Goal: Task Accomplishment & Management: Complete application form

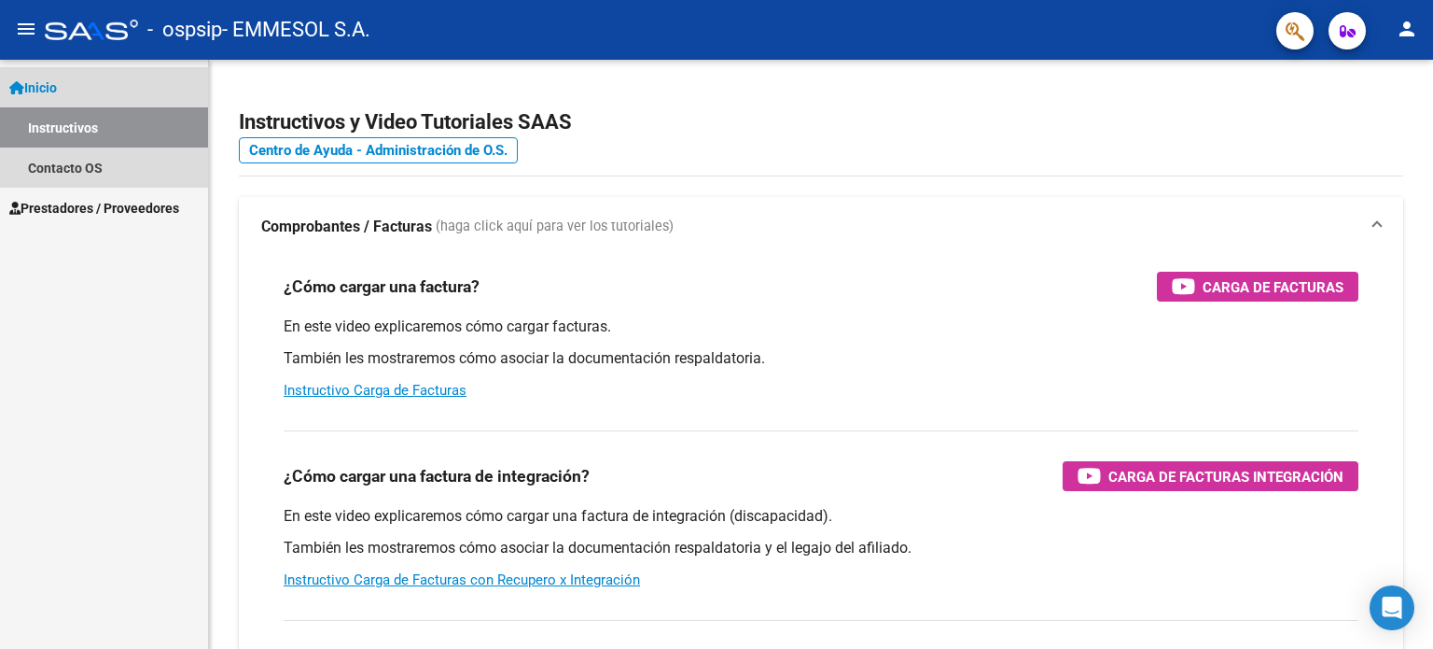
click at [72, 85] on link "Inicio" at bounding box center [104, 87] width 208 height 40
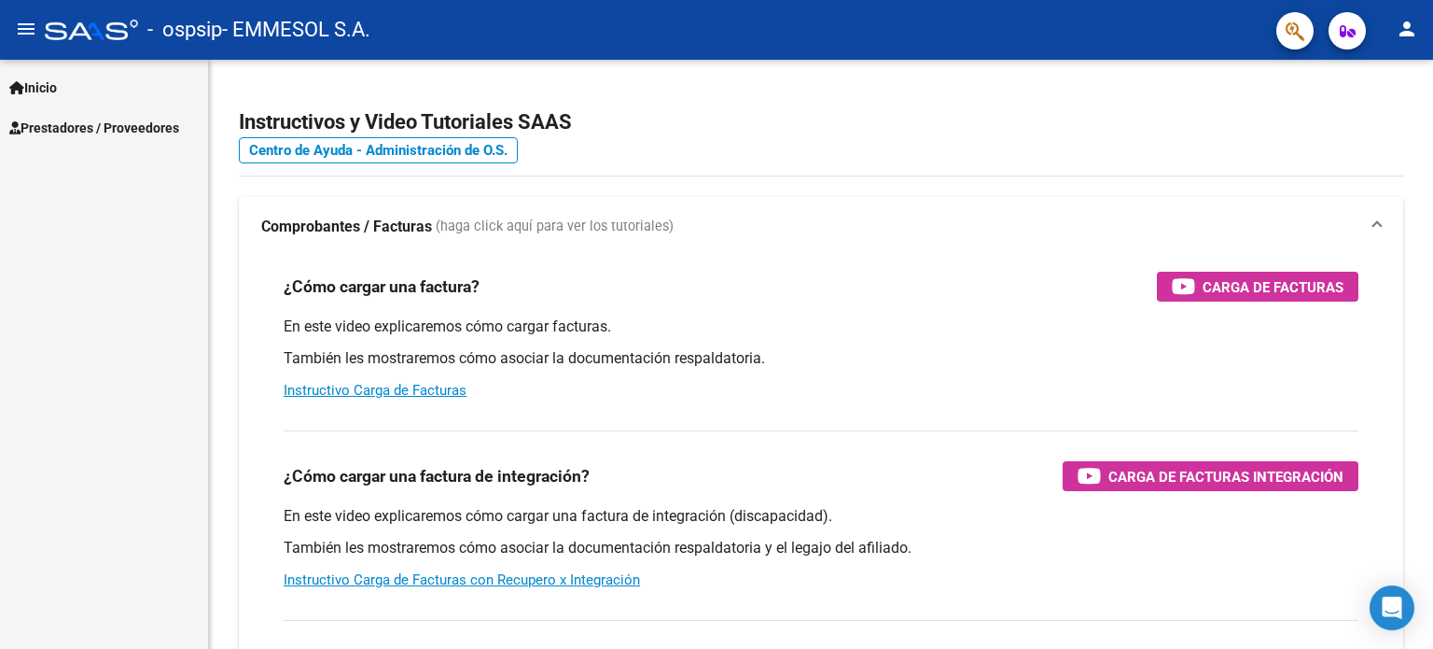
click at [75, 129] on span "Prestadores / Proveedores" at bounding box center [94, 128] width 170 height 21
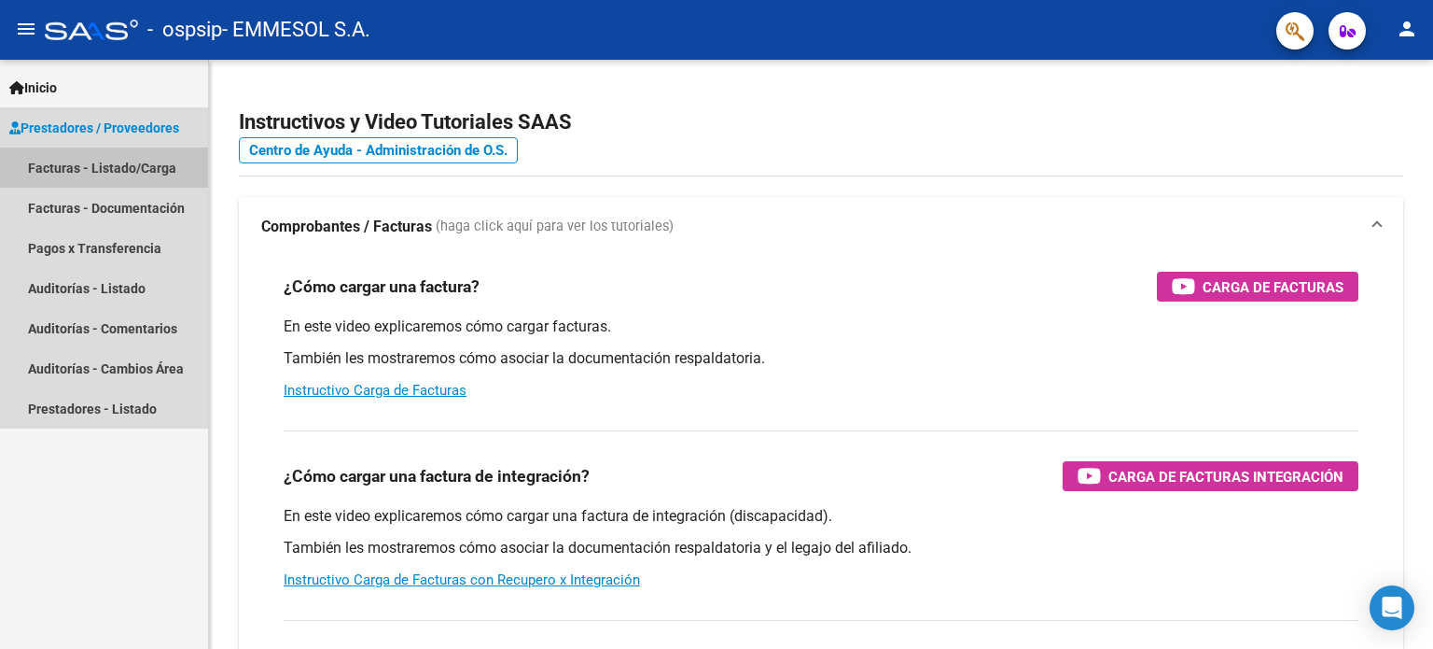
click at [114, 164] on link "Facturas - Listado/Carga" at bounding box center [104, 167] width 208 height 40
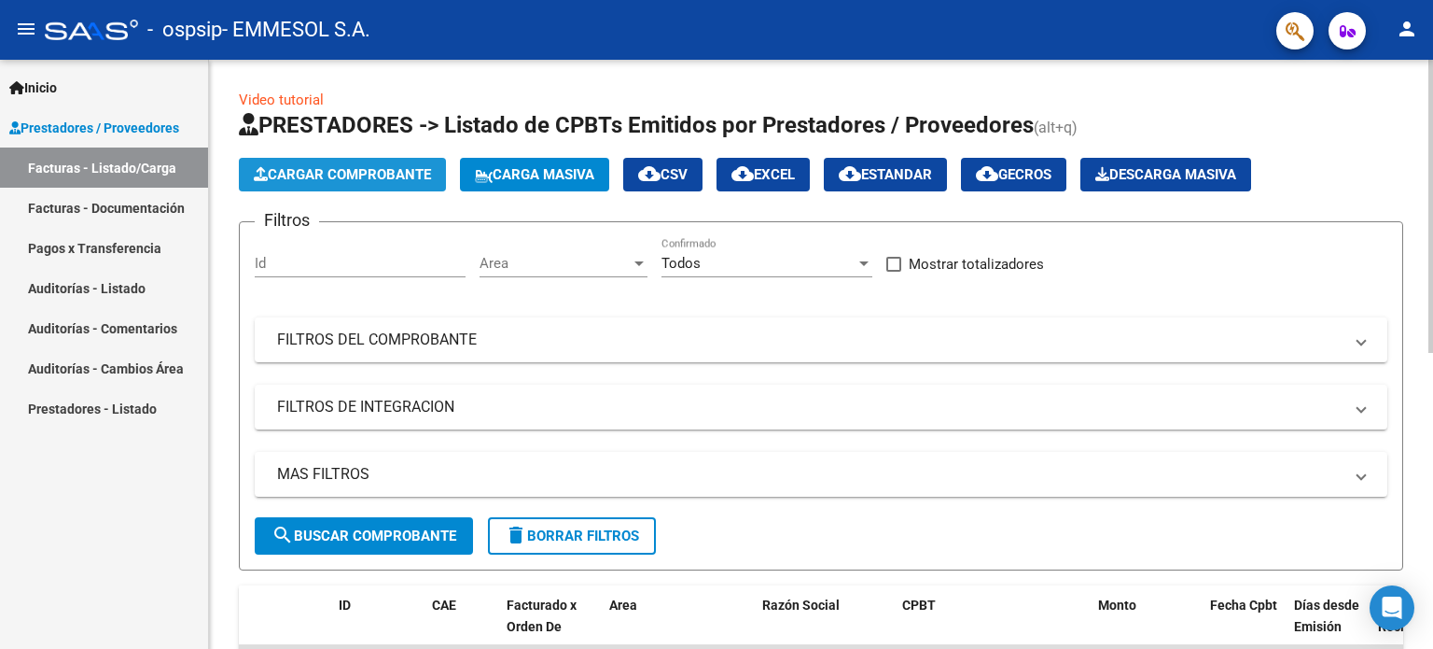
click at [343, 186] on button "Cargar Comprobante" at bounding box center [342, 175] width 207 height 34
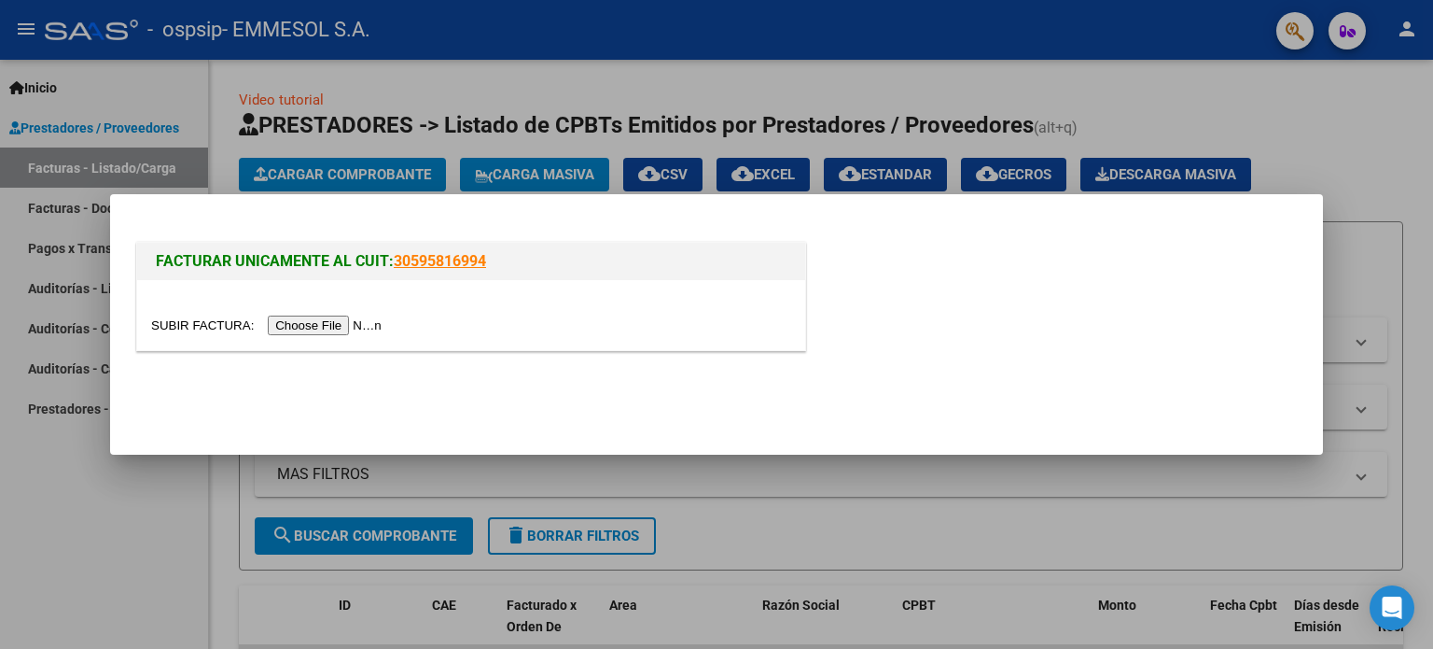
click at [348, 322] on input "file" at bounding box center [269, 325] width 236 height 20
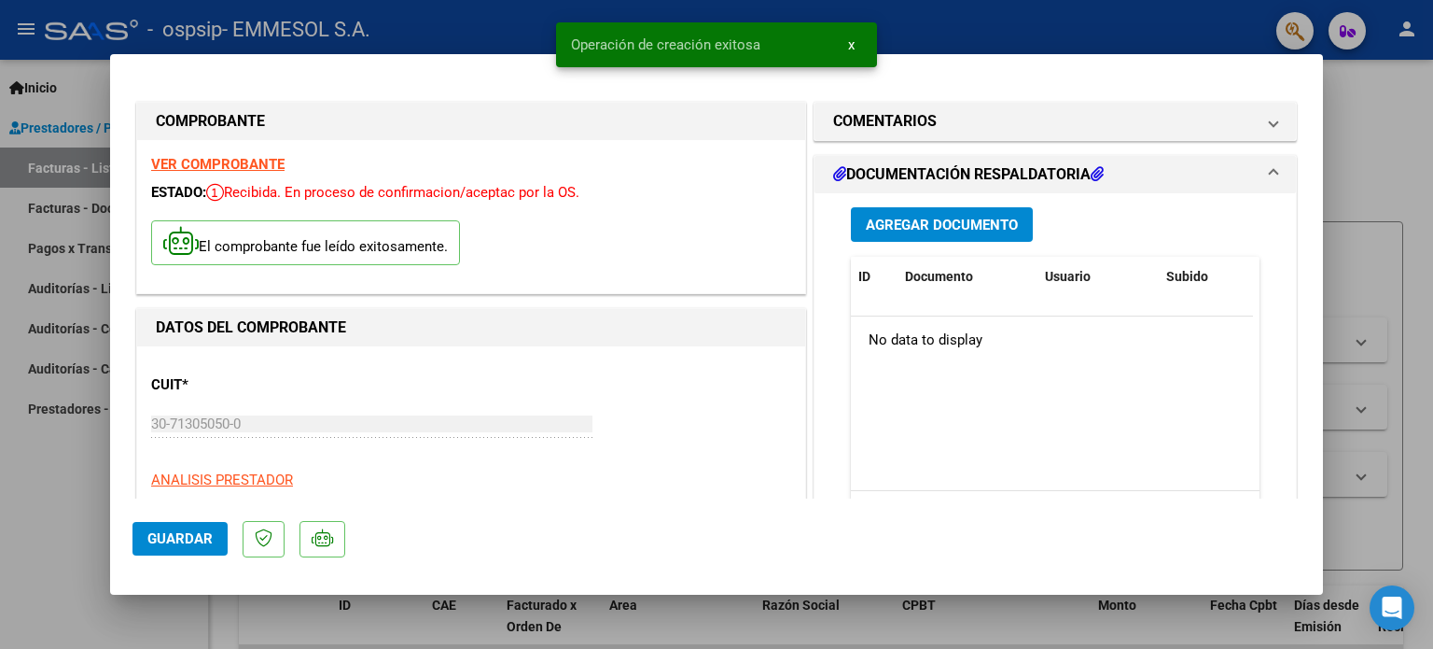
click at [202, 538] on span "Guardar" at bounding box center [179, 538] width 65 height 17
type input "$ 0,00"
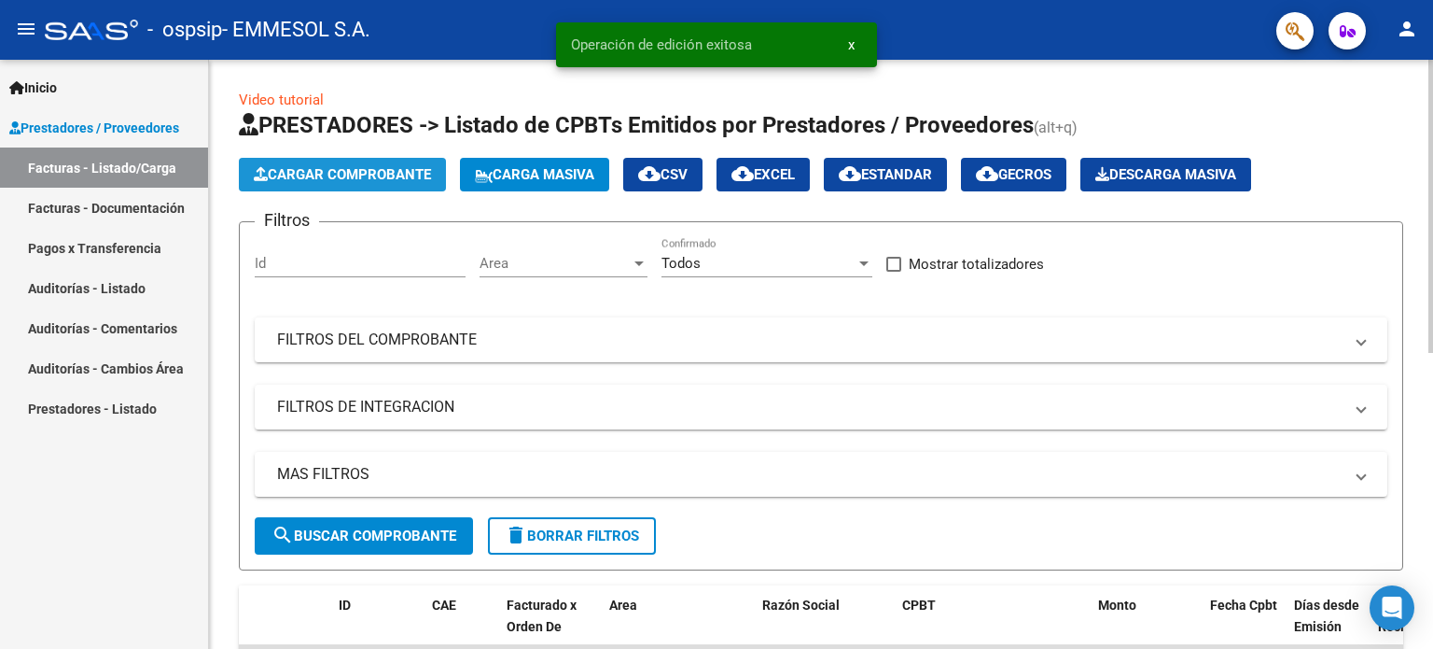
click at [354, 174] on span "Cargar Comprobante" at bounding box center [342, 174] width 177 height 17
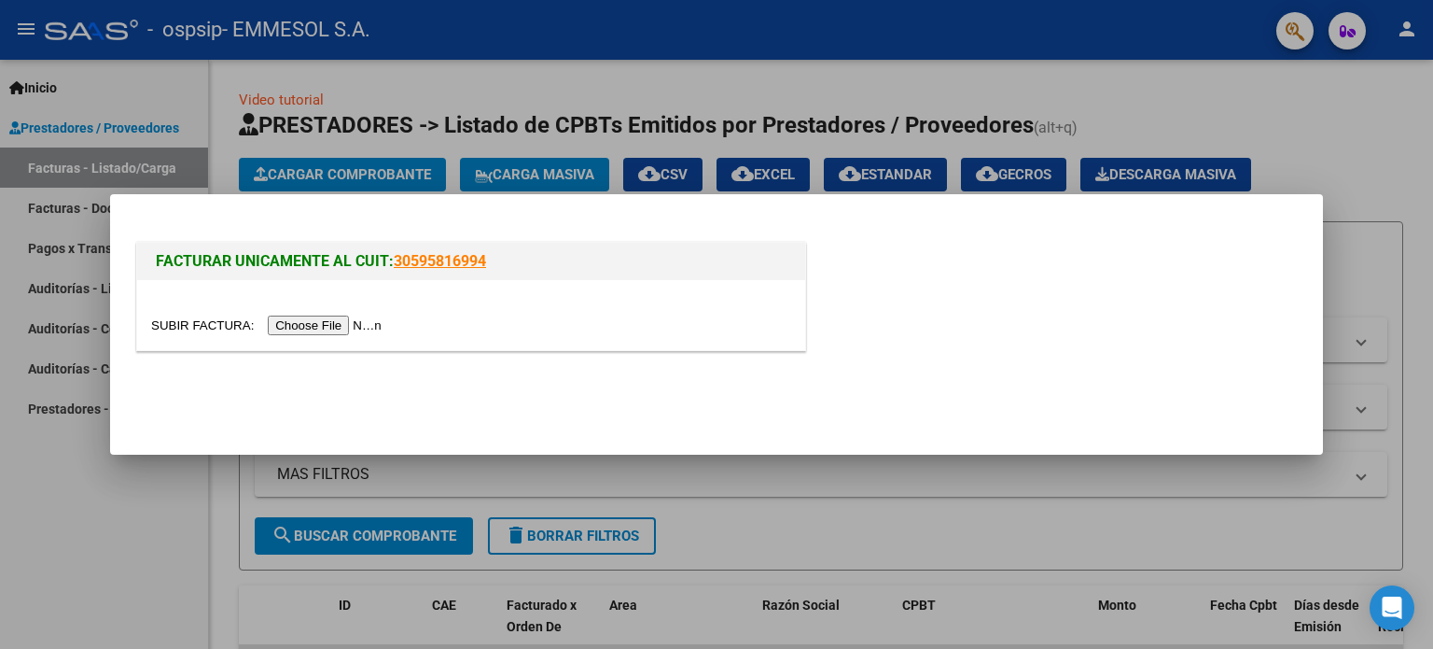
click at [373, 324] on input "file" at bounding box center [269, 325] width 236 height 20
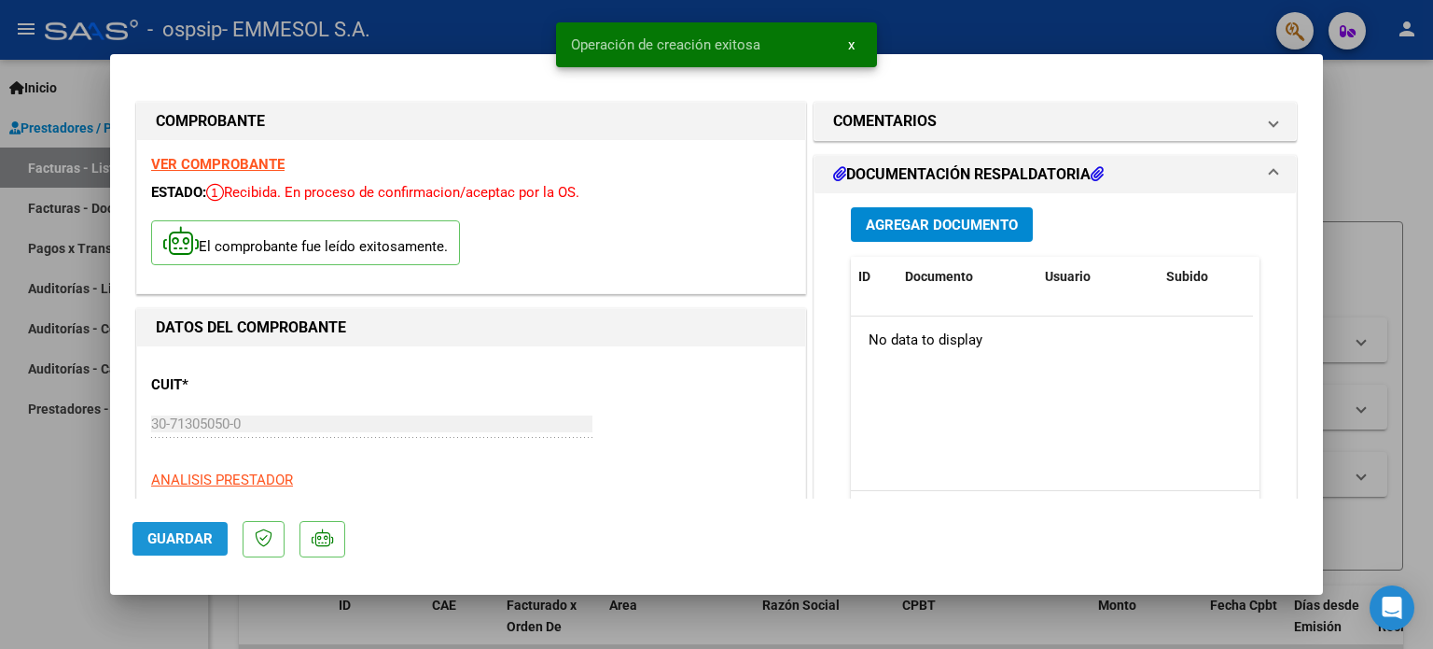
click at [203, 538] on span "Guardar" at bounding box center [179, 538] width 65 height 17
type input "$ 0,00"
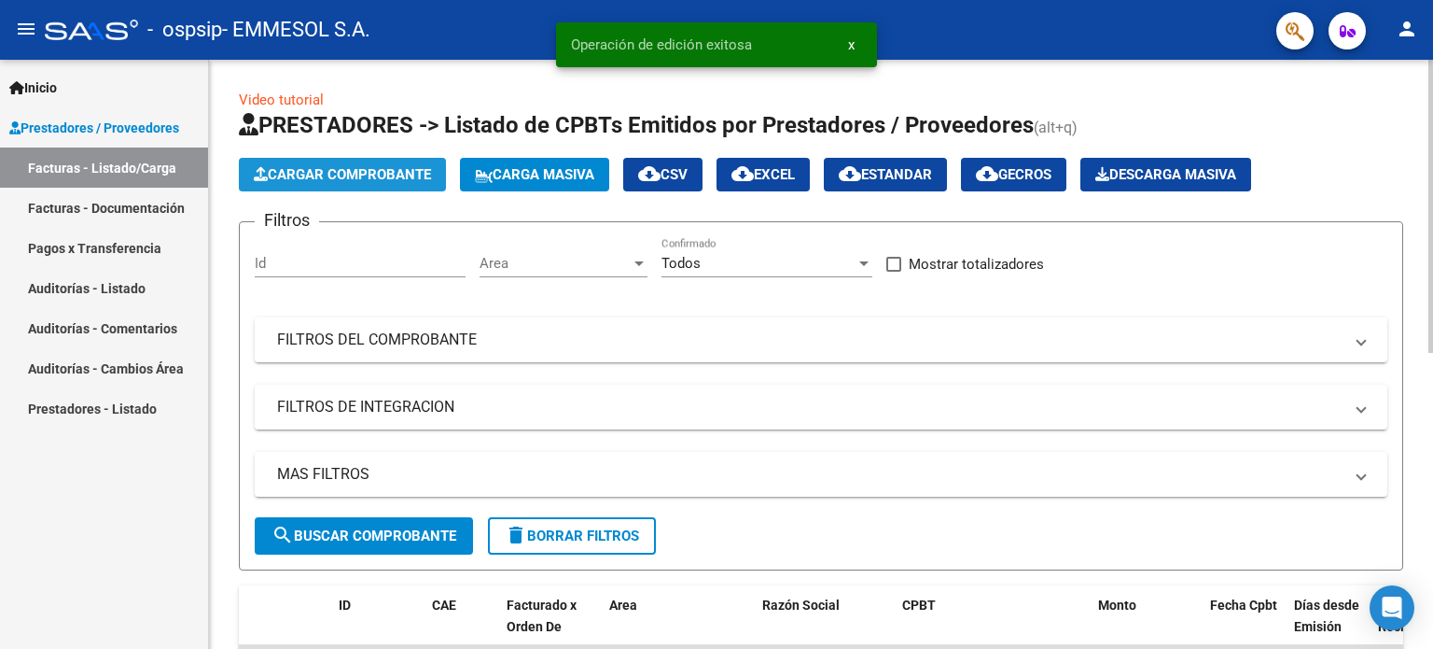
click at [387, 183] on button "Cargar Comprobante" at bounding box center [342, 175] width 207 height 34
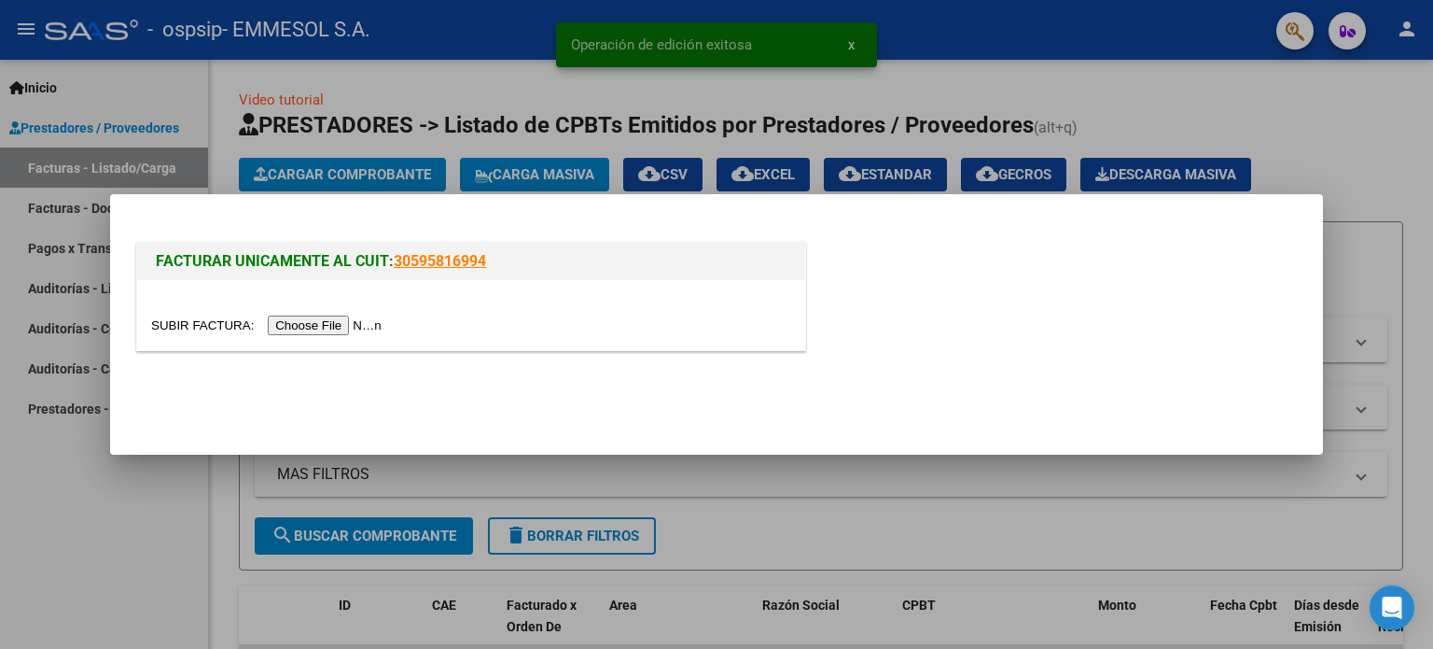
click at [362, 329] on input "file" at bounding box center [269, 325] width 236 height 20
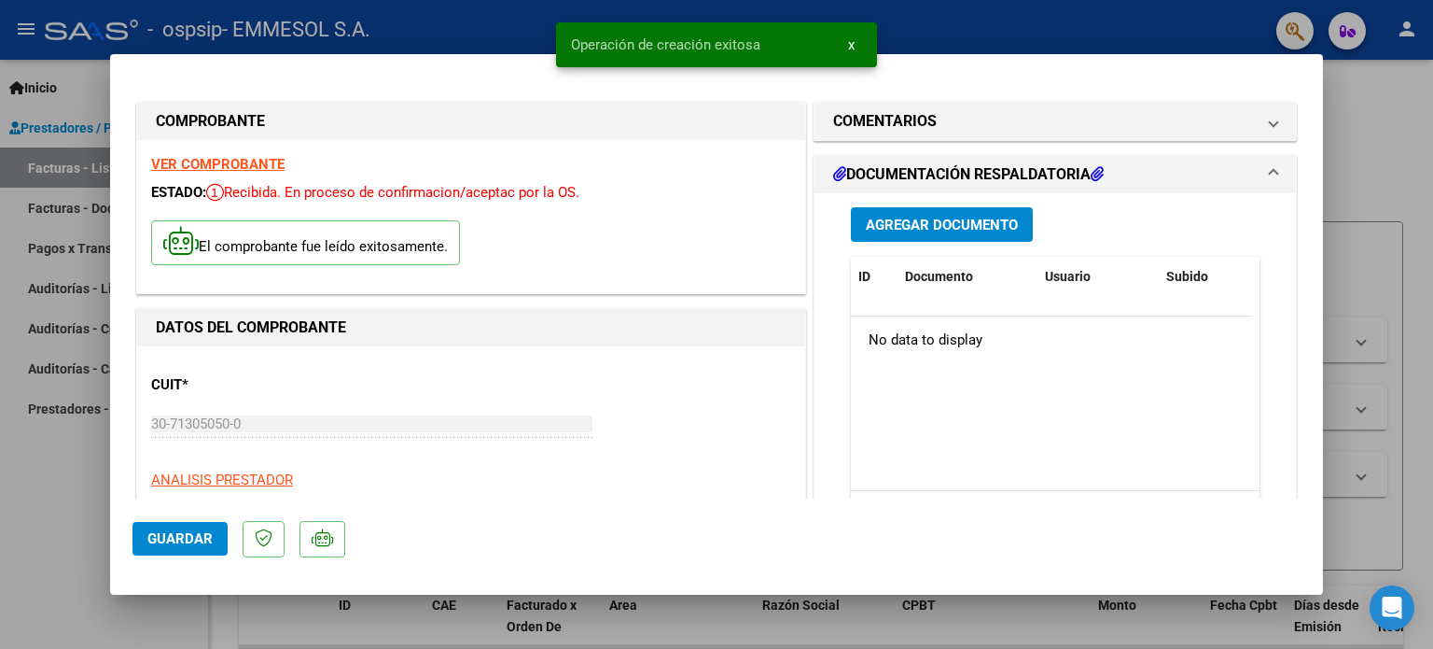
click at [159, 545] on span "Guardar" at bounding box center [179, 538] width 65 height 17
click at [191, 538] on span "Guardar" at bounding box center [179, 538] width 65 height 17
type input "$ 0,00"
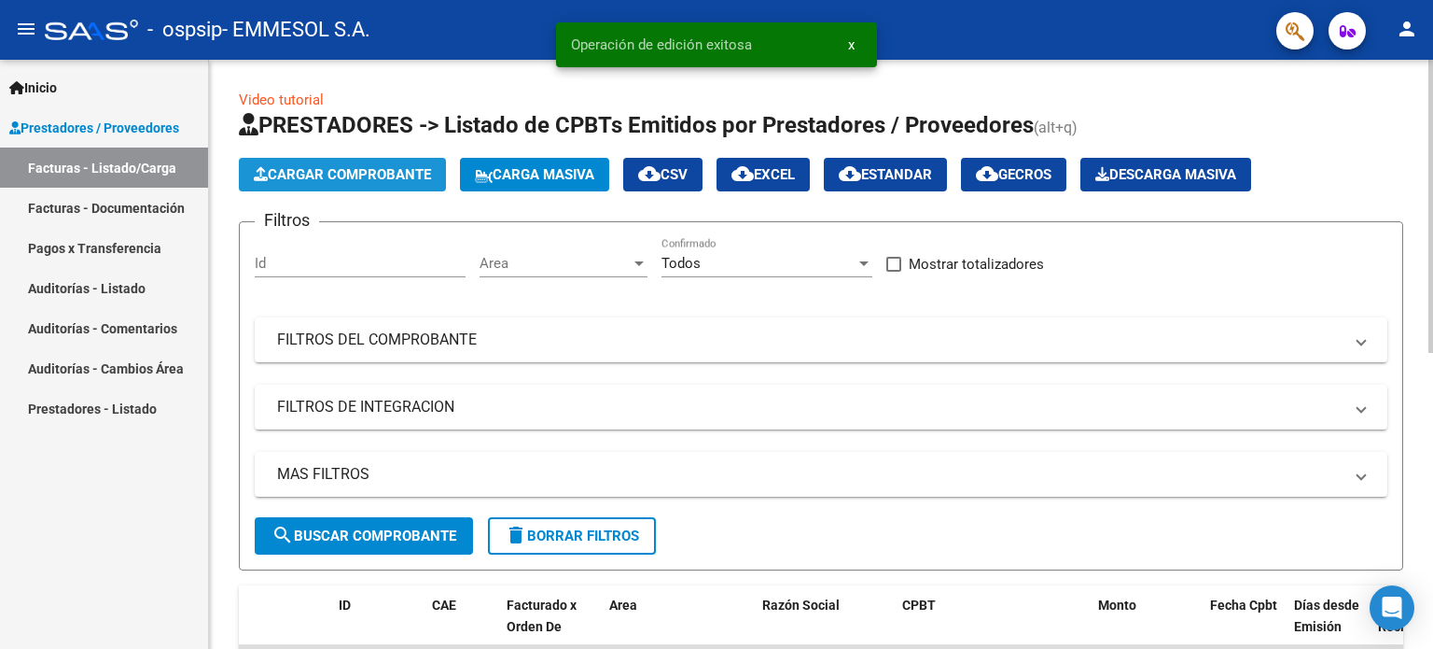
click at [392, 162] on button "Cargar Comprobante" at bounding box center [342, 175] width 207 height 34
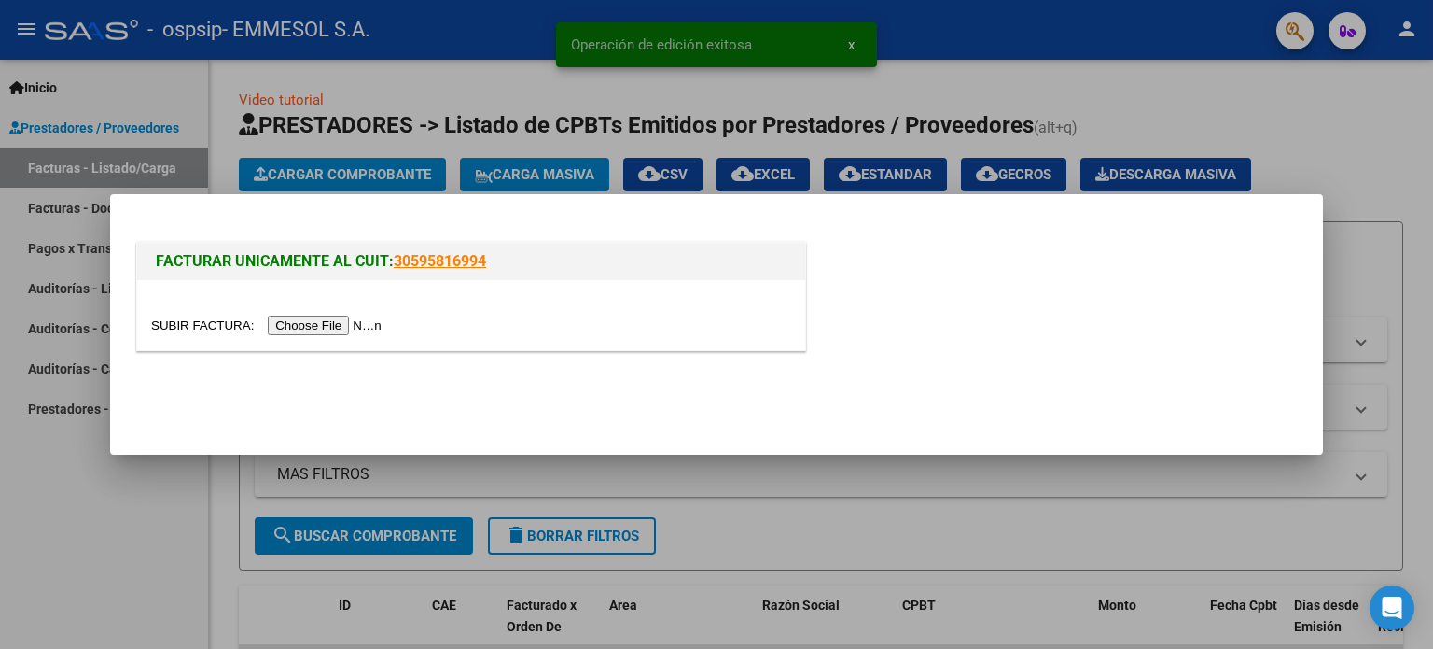
click at [330, 319] on input "file" at bounding box center [269, 325] width 236 height 20
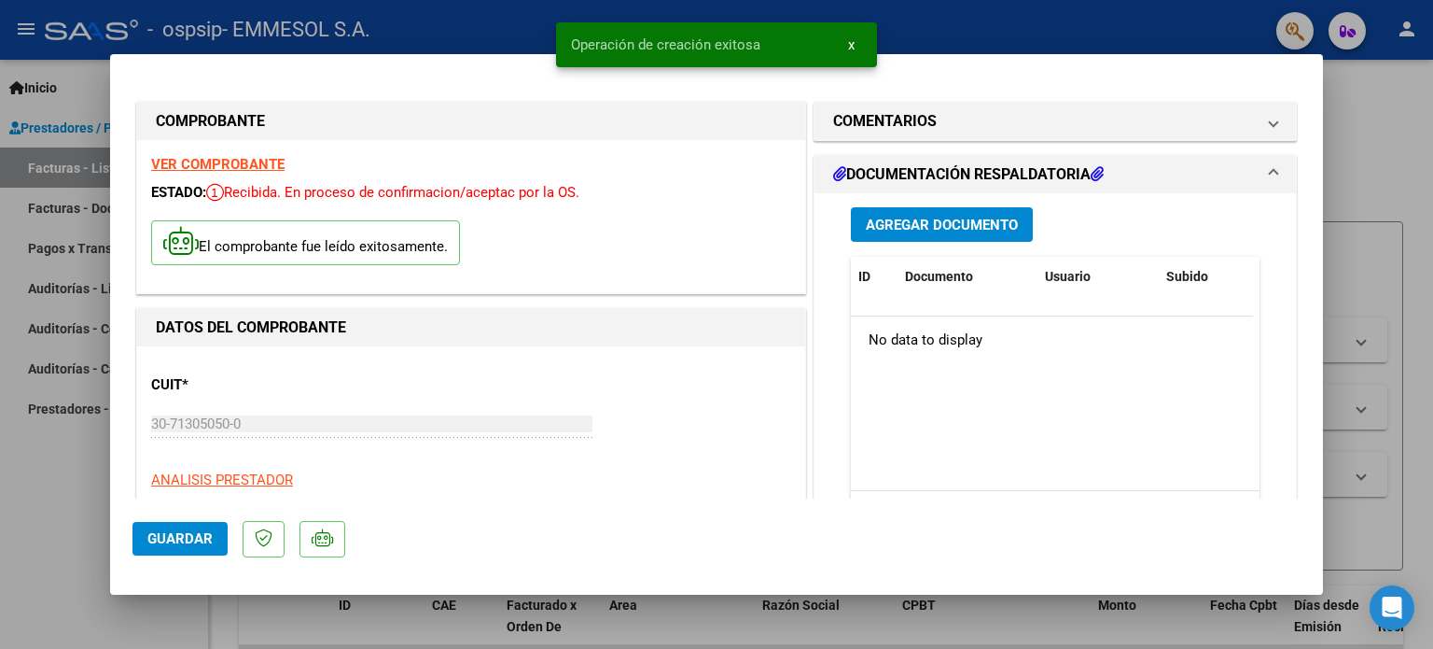
click at [196, 544] on span "Guardar" at bounding box center [179, 538] width 65 height 17
click at [198, 544] on span "Guardar" at bounding box center [179, 538] width 65 height 17
type input "$ 0,00"
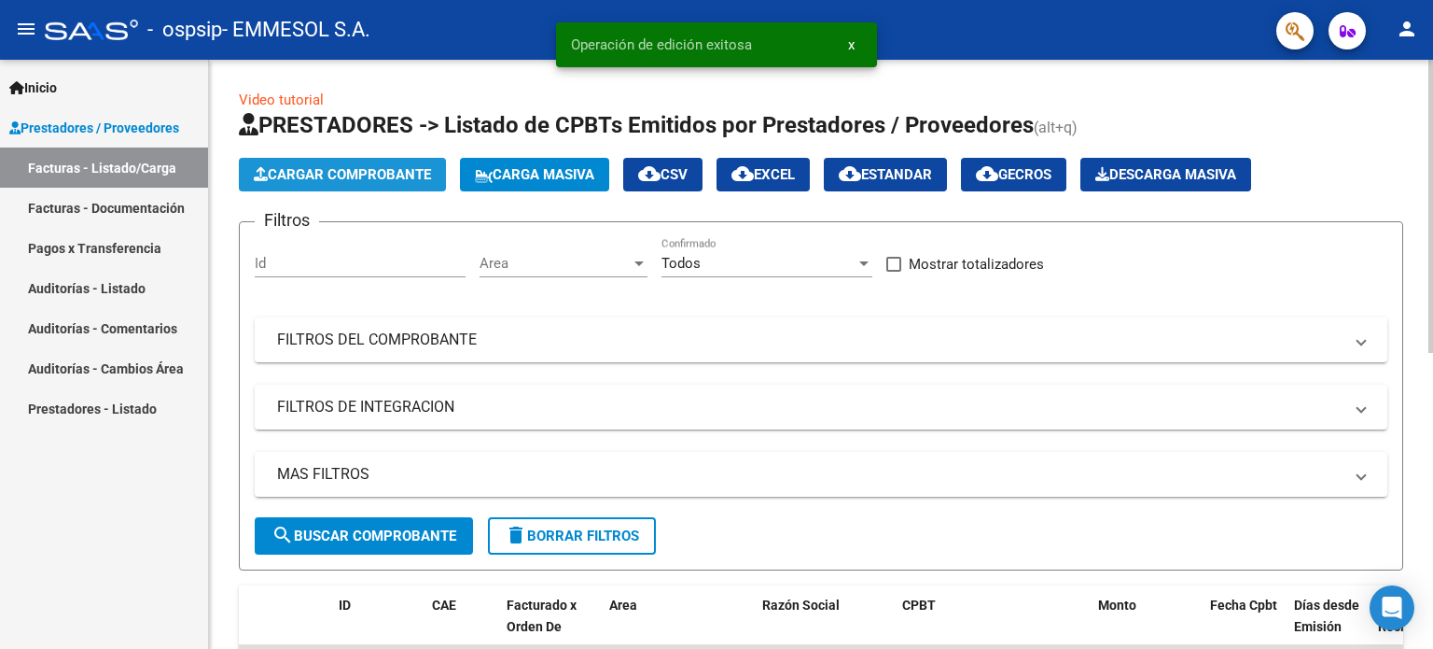
click at [356, 158] on button "Cargar Comprobante" at bounding box center [342, 175] width 207 height 34
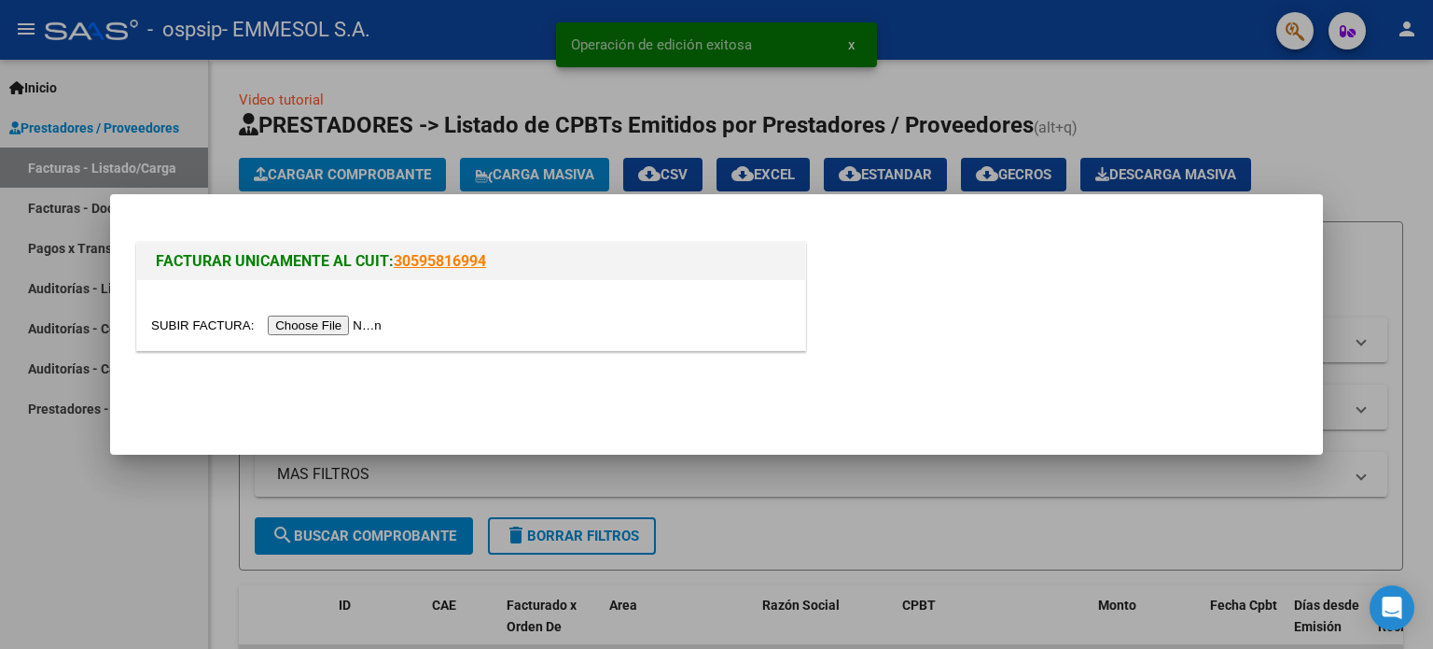
click at [378, 329] on input "file" at bounding box center [269, 325] width 236 height 20
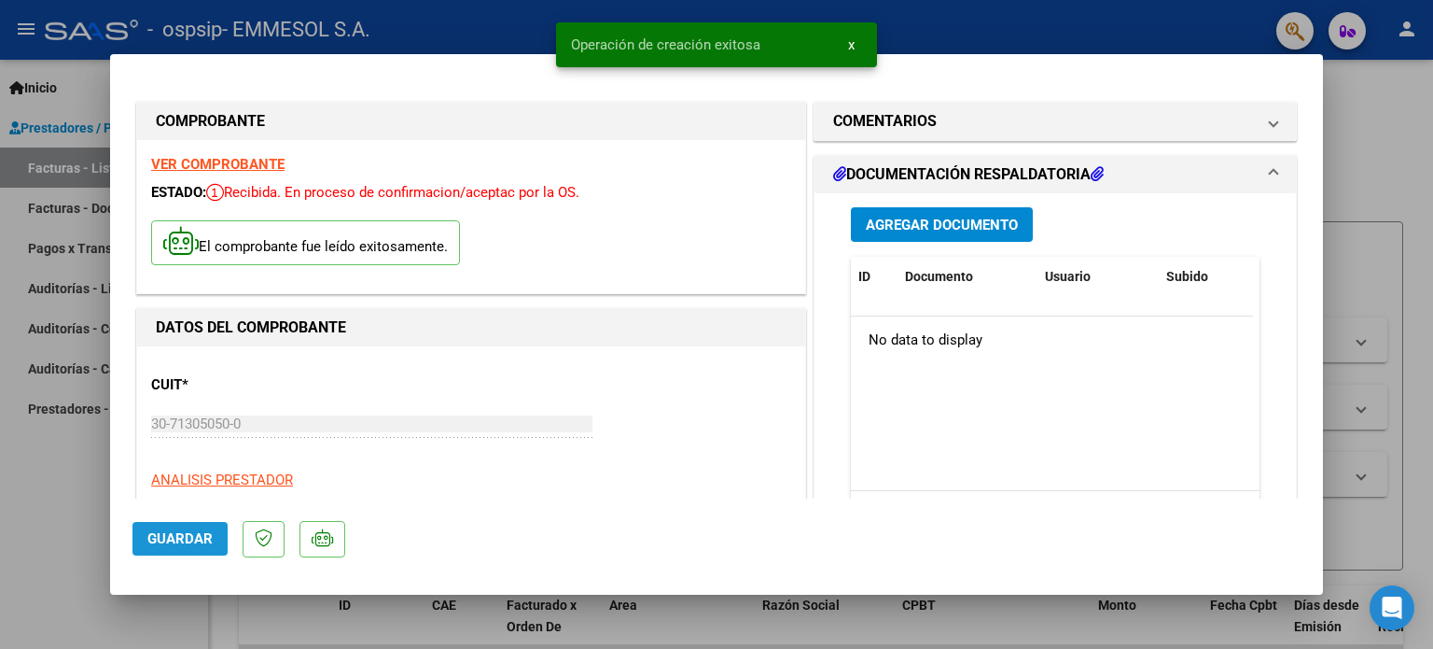
click at [204, 539] on span "Guardar" at bounding box center [179, 538] width 65 height 17
click at [194, 539] on span "Guardar" at bounding box center [179, 538] width 65 height 17
type input "$ 0,00"
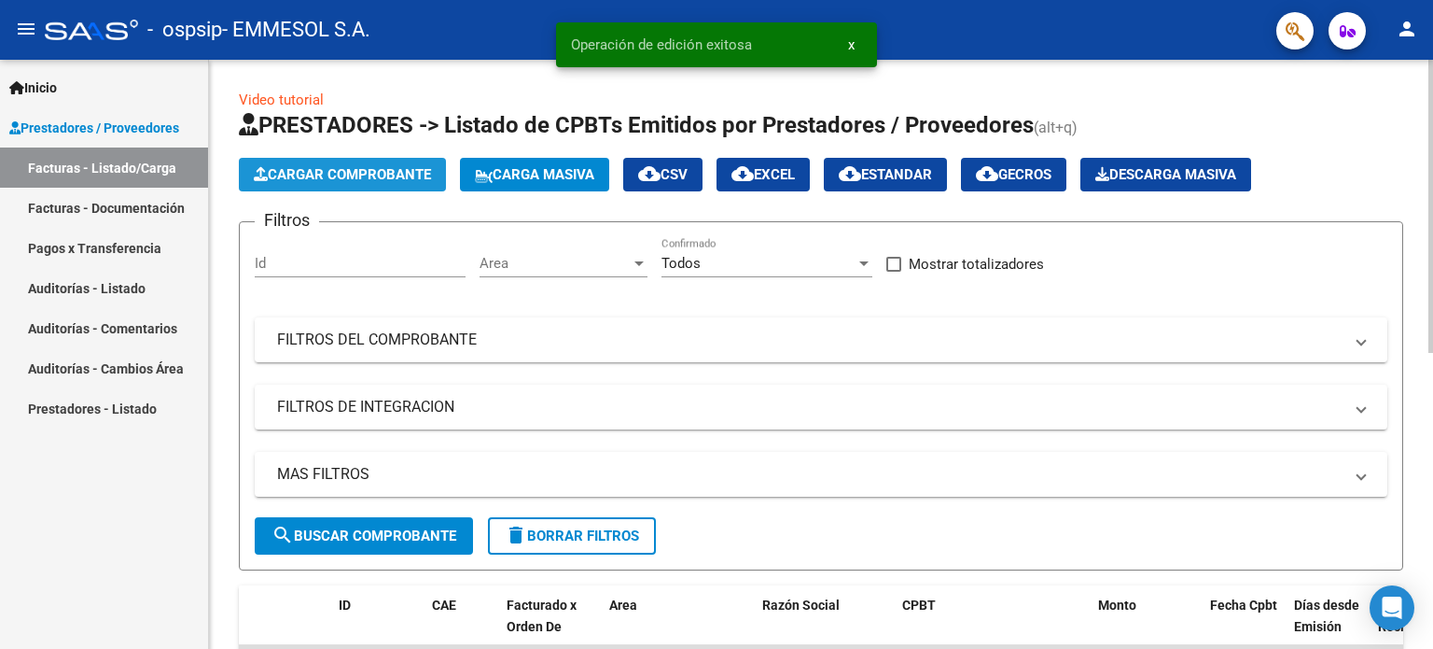
click at [399, 186] on button "Cargar Comprobante" at bounding box center [342, 175] width 207 height 34
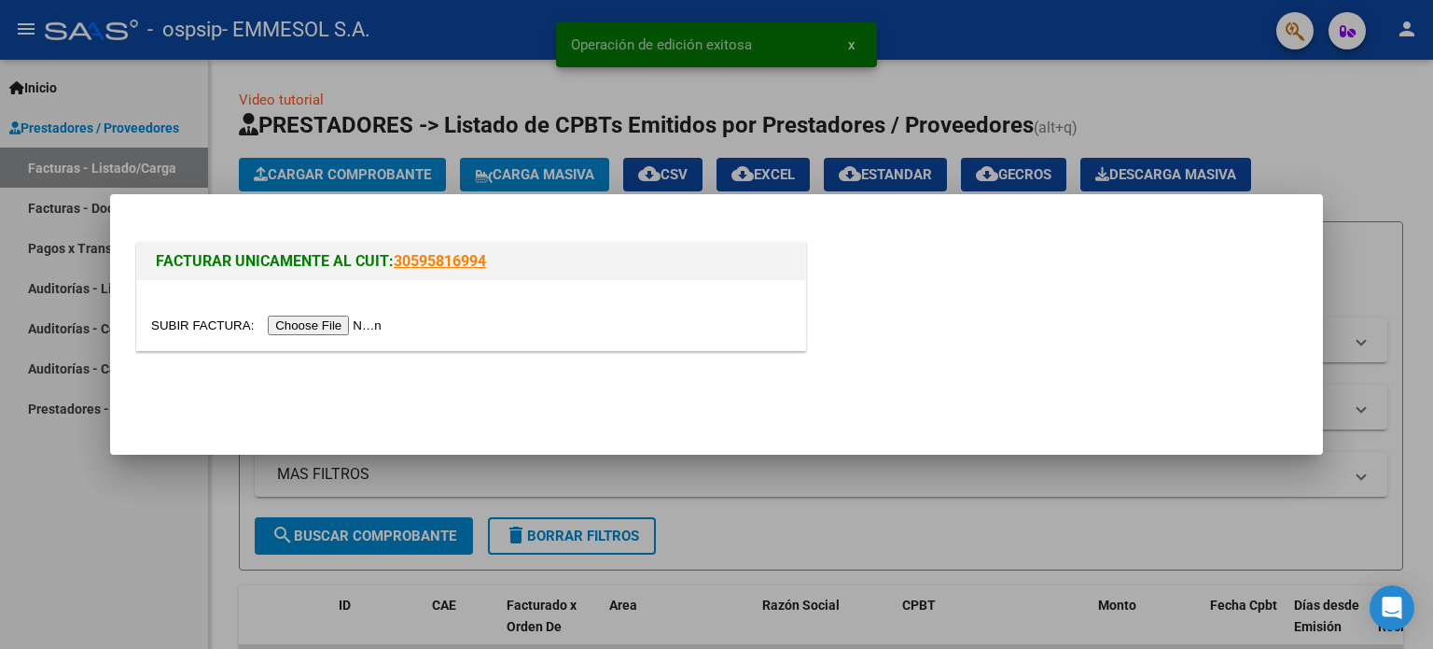
click at [360, 321] on input "file" at bounding box center [269, 325] width 236 height 20
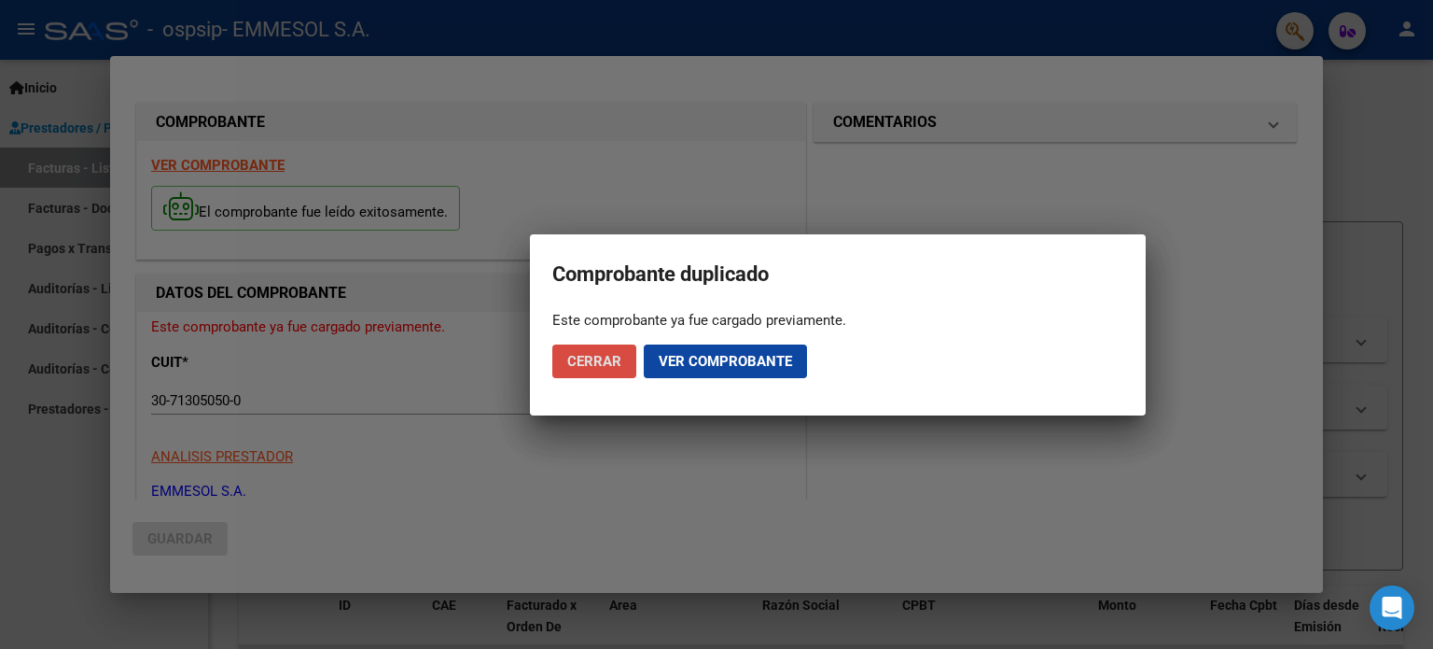
click at [590, 365] on span "Cerrar" at bounding box center [594, 361] width 54 height 17
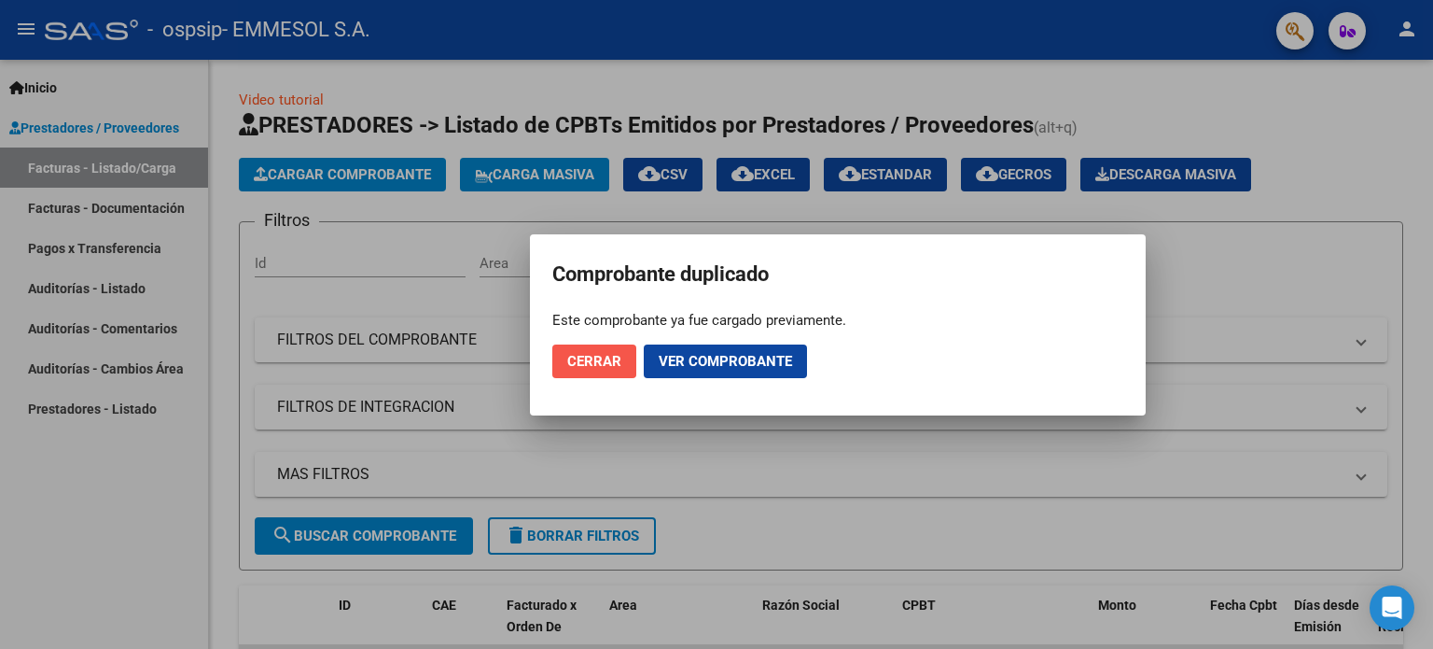
click at [592, 358] on span "Cerrar" at bounding box center [594, 361] width 54 height 17
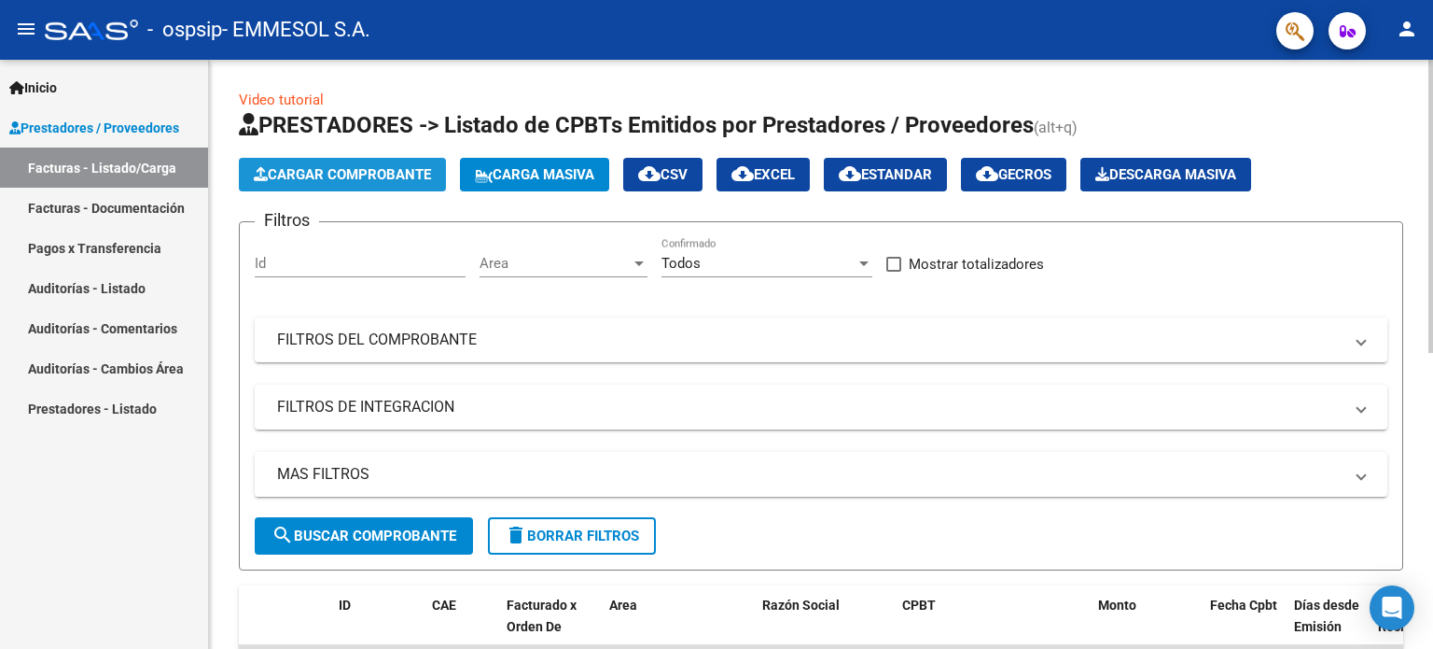
click at [399, 175] on span "Cargar Comprobante" at bounding box center [342, 174] width 177 height 17
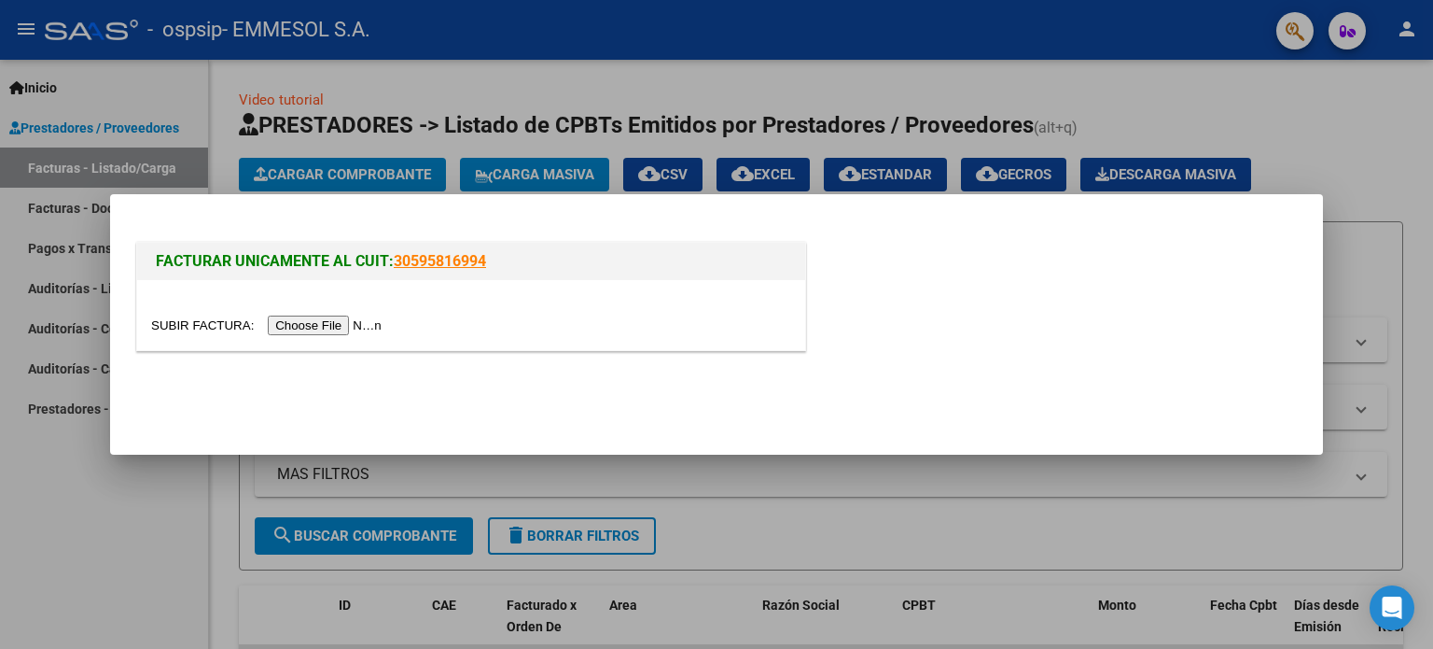
click at [340, 321] on input "file" at bounding box center [269, 325] width 236 height 20
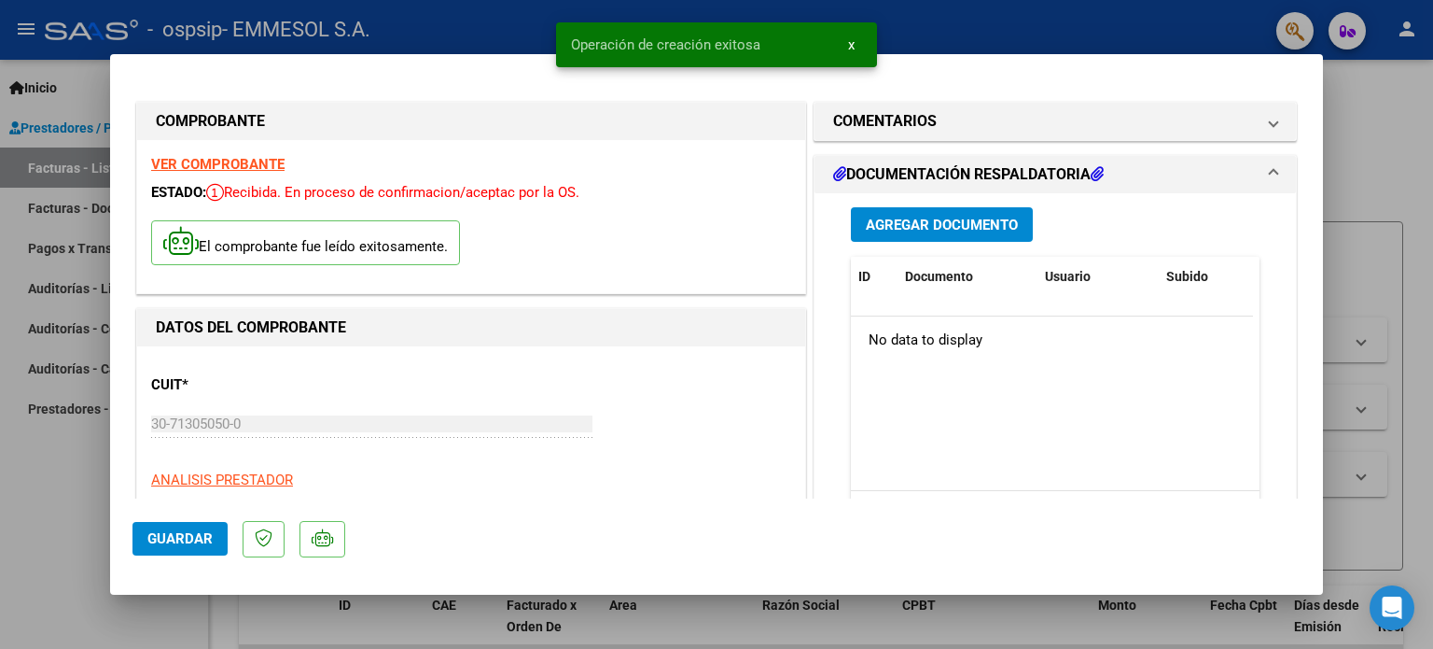
click at [169, 542] on span "Guardar" at bounding box center [179, 538] width 65 height 17
click at [175, 527] on button "Guardar" at bounding box center [180, 539] width 95 height 34
type input "$ 0,00"
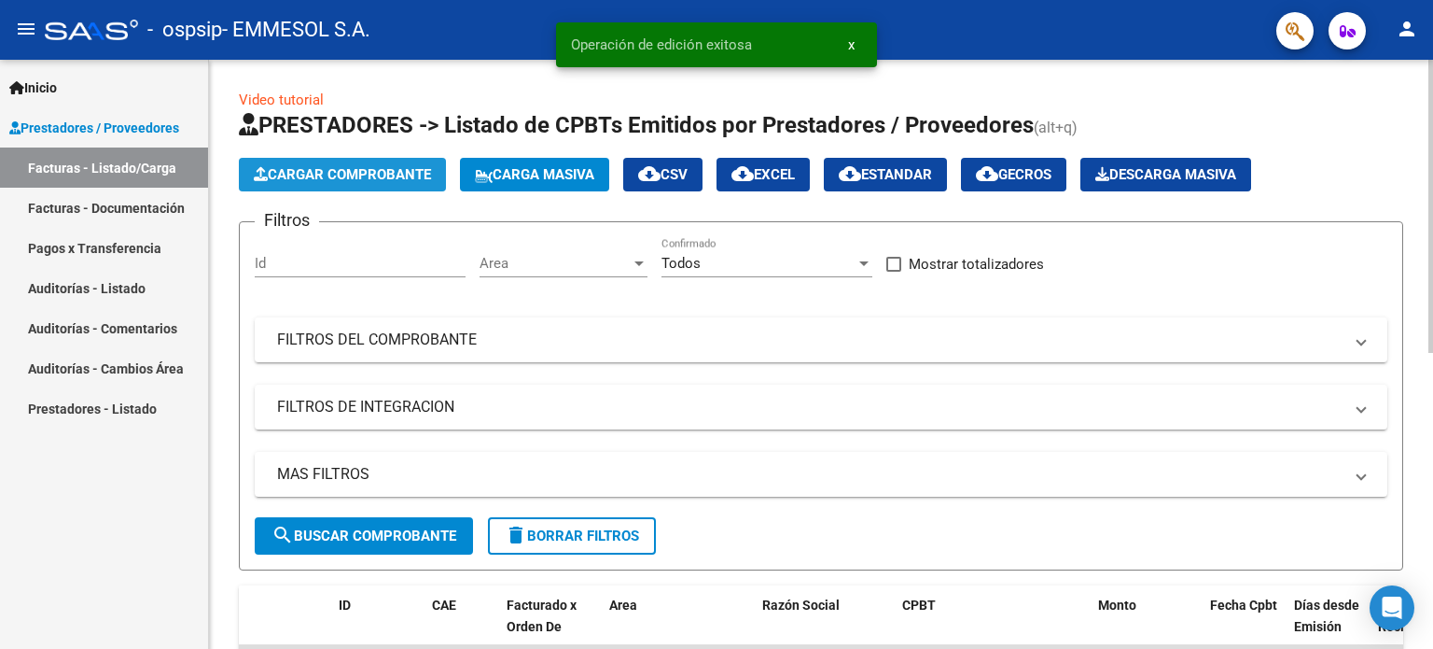
click at [359, 169] on span "Cargar Comprobante" at bounding box center [342, 174] width 177 height 17
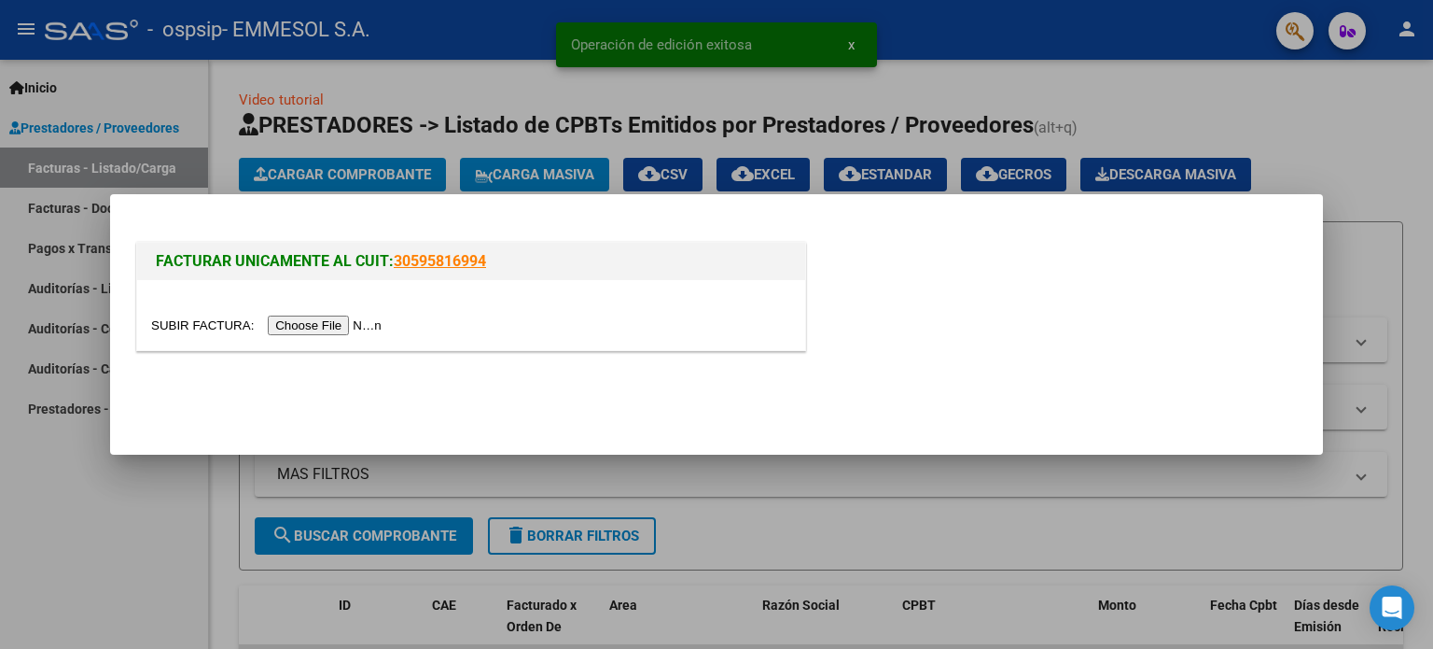
click at [347, 324] on input "file" at bounding box center [269, 325] width 236 height 20
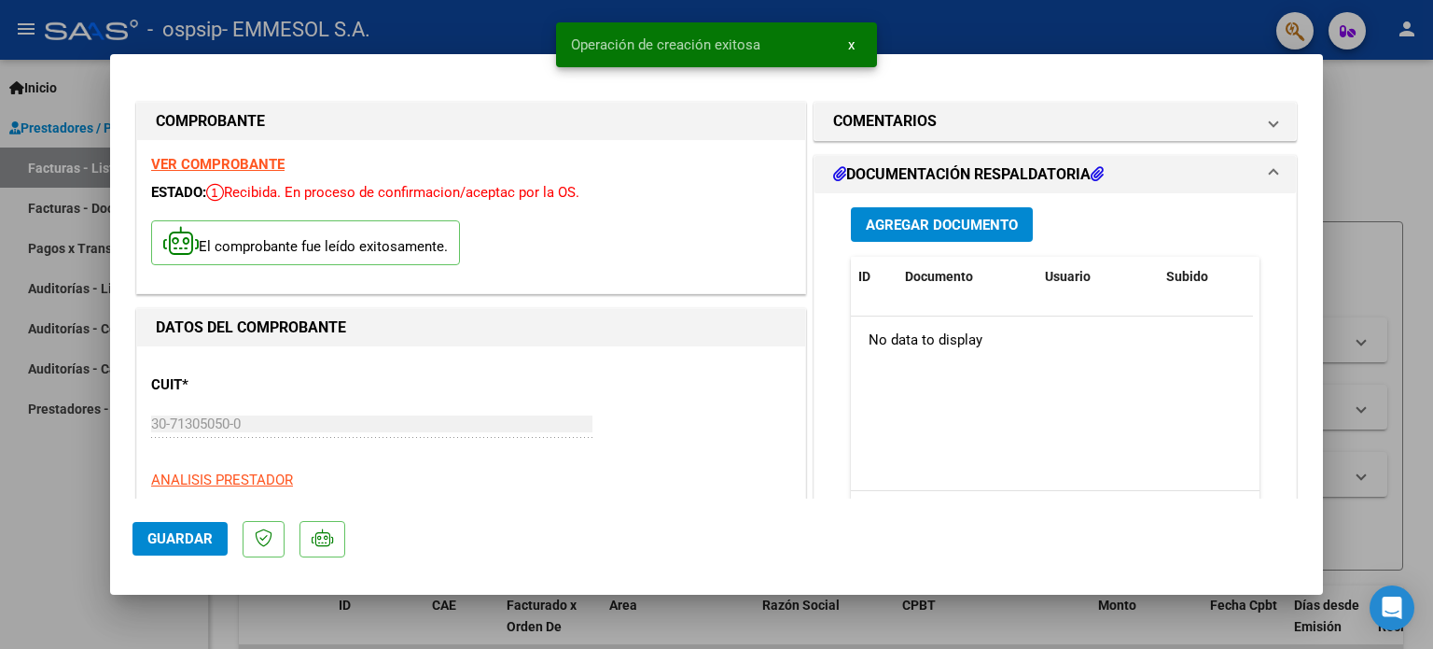
click at [187, 539] on span "Guardar" at bounding box center [179, 538] width 65 height 17
click at [160, 528] on button "Guardar" at bounding box center [180, 539] width 95 height 34
type input "$ 0,00"
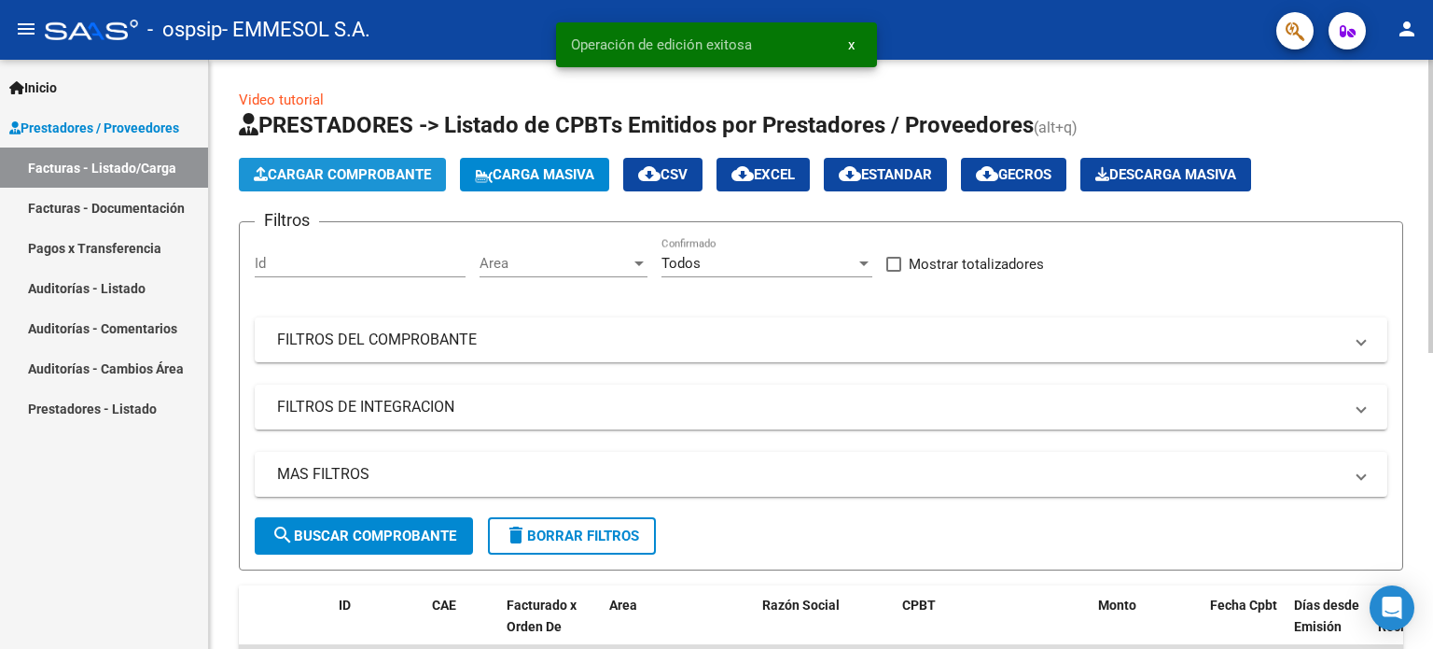
click at [379, 167] on span "Cargar Comprobante" at bounding box center [342, 174] width 177 height 17
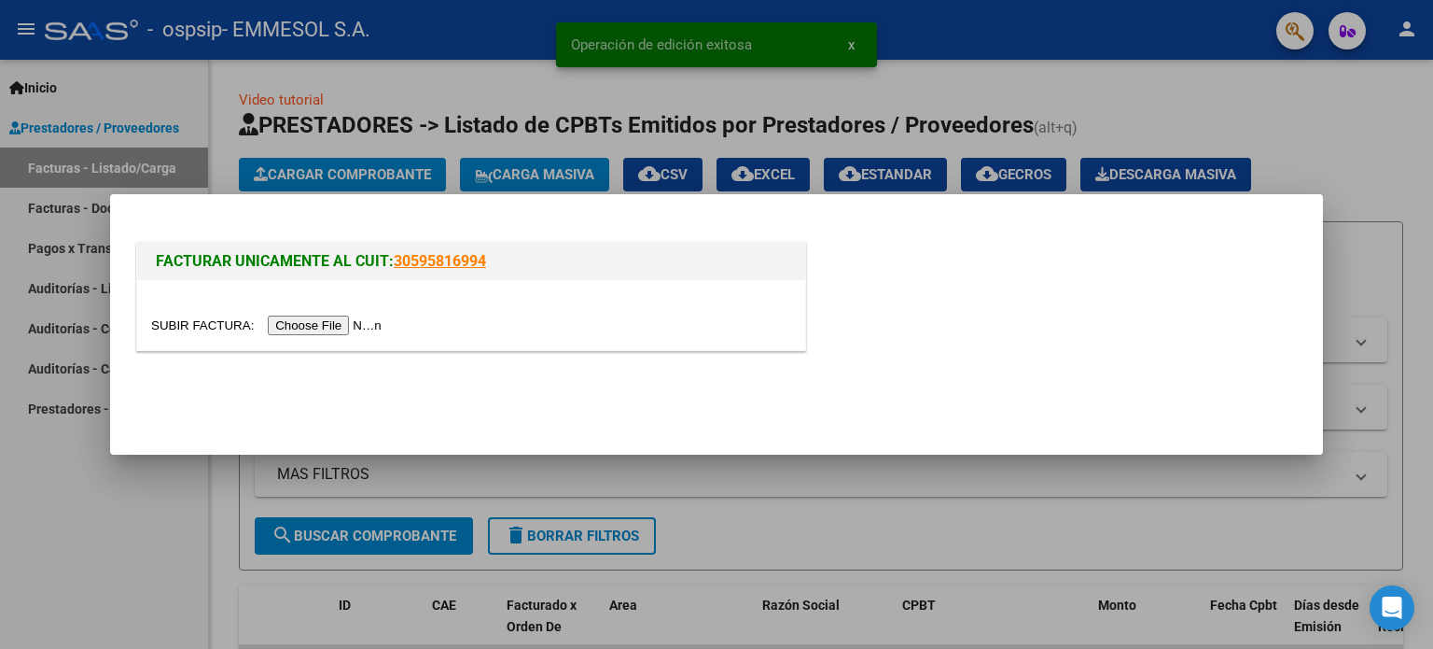
click at [348, 323] on input "file" at bounding box center [269, 325] width 236 height 20
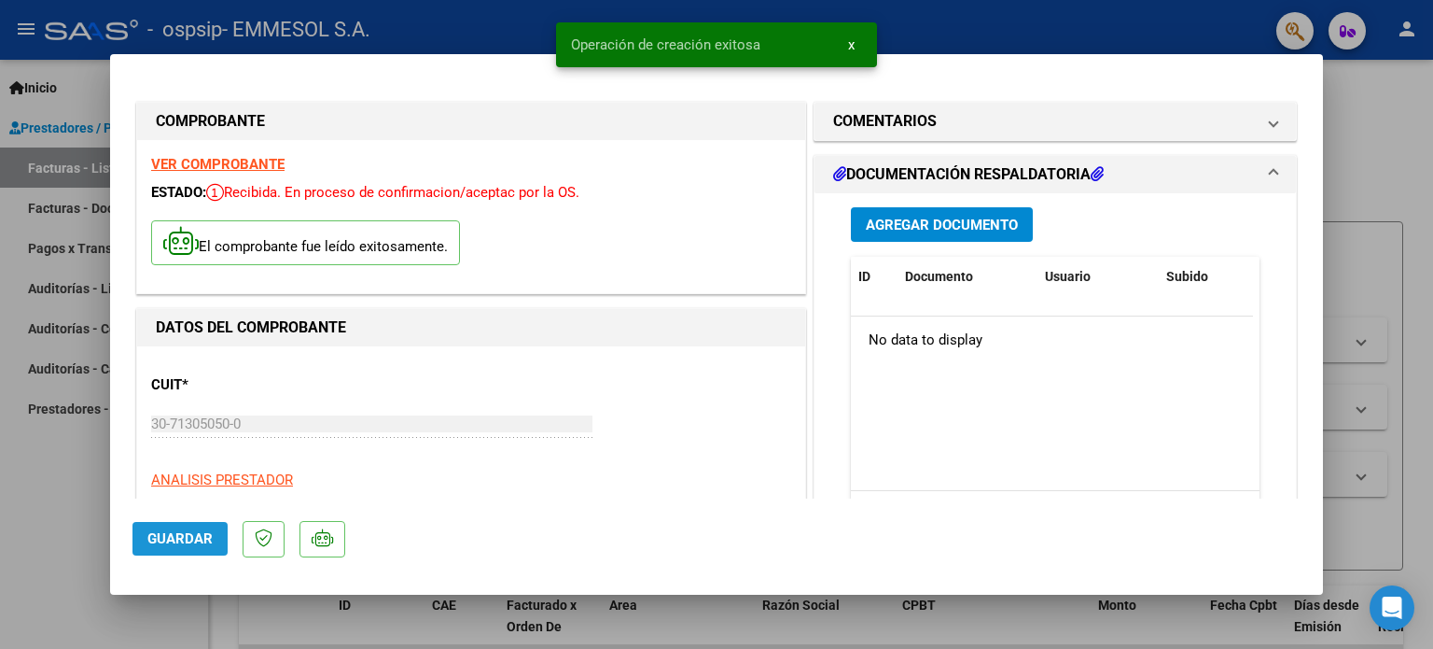
click at [187, 543] on span "Guardar" at bounding box center [179, 538] width 65 height 17
type input "$ 0,00"
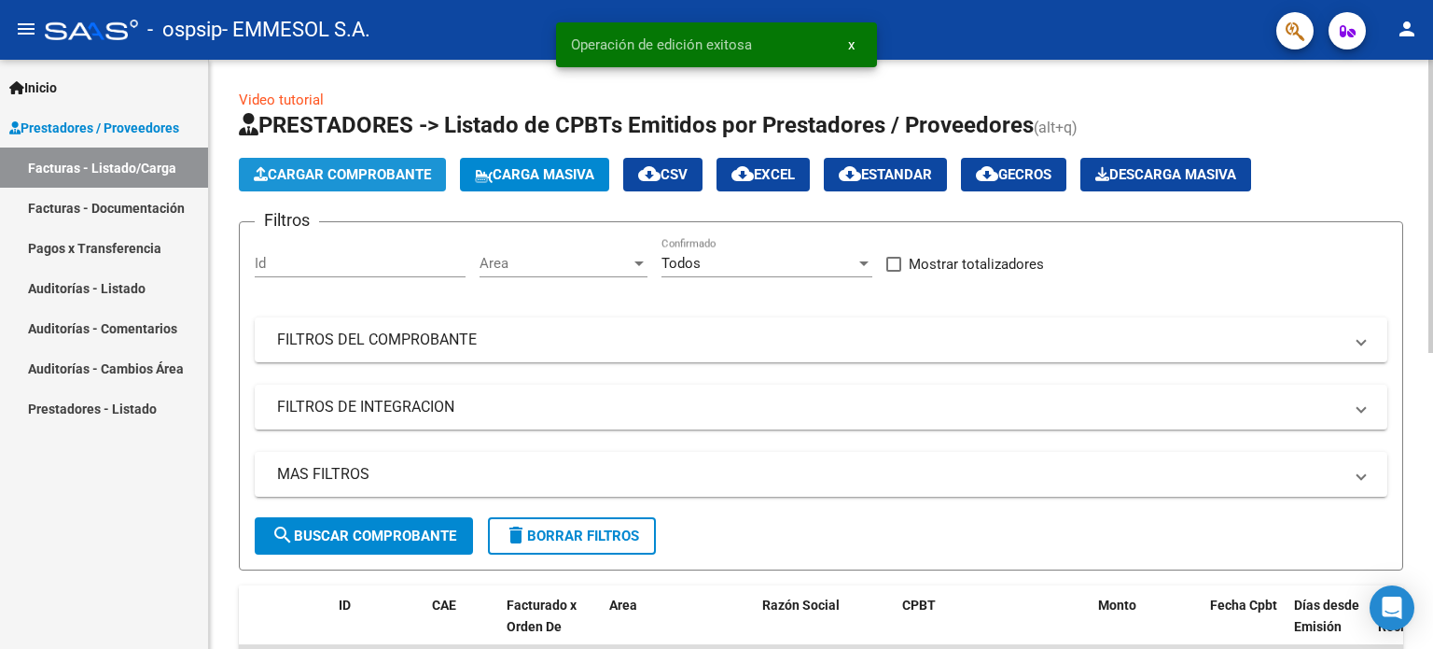
click at [363, 178] on span "Cargar Comprobante" at bounding box center [342, 174] width 177 height 17
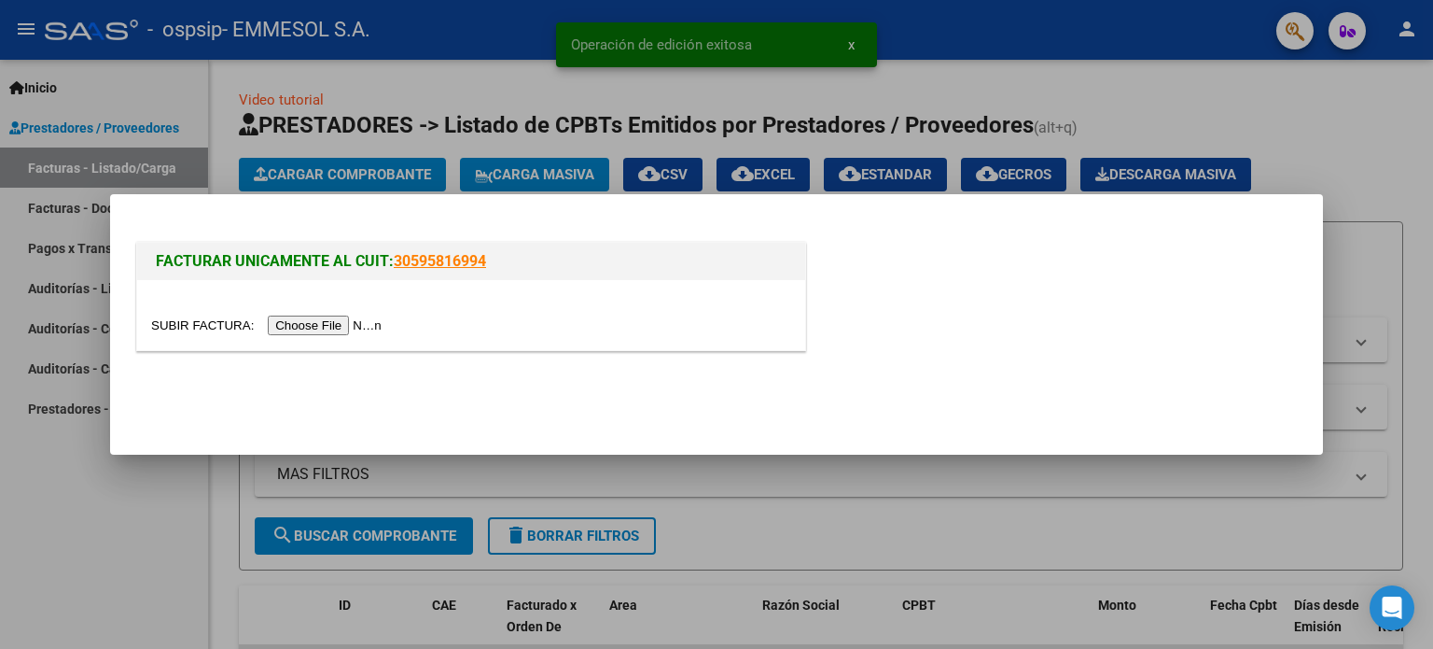
click at [355, 320] on input "file" at bounding box center [269, 325] width 236 height 20
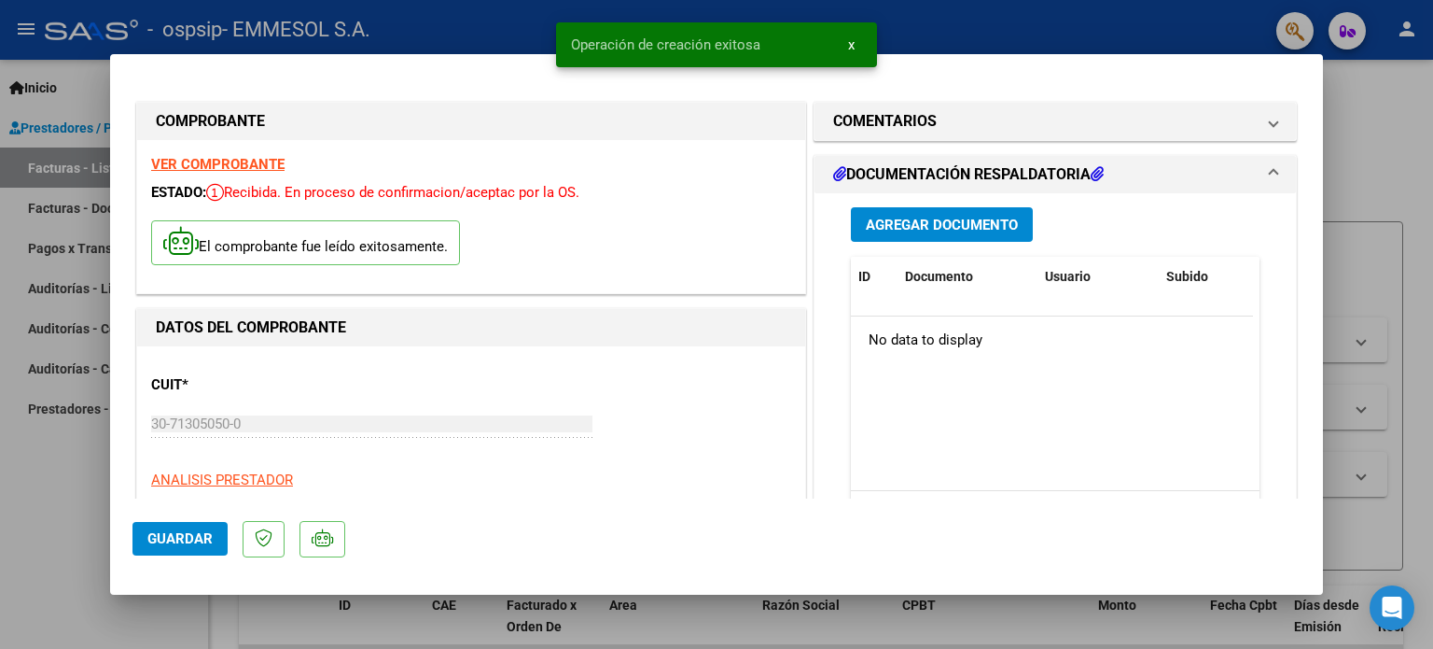
click at [199, 544] on span "Guardar" at bounding box center [179, 538] width 65 height 17
type input "$ 0,00"
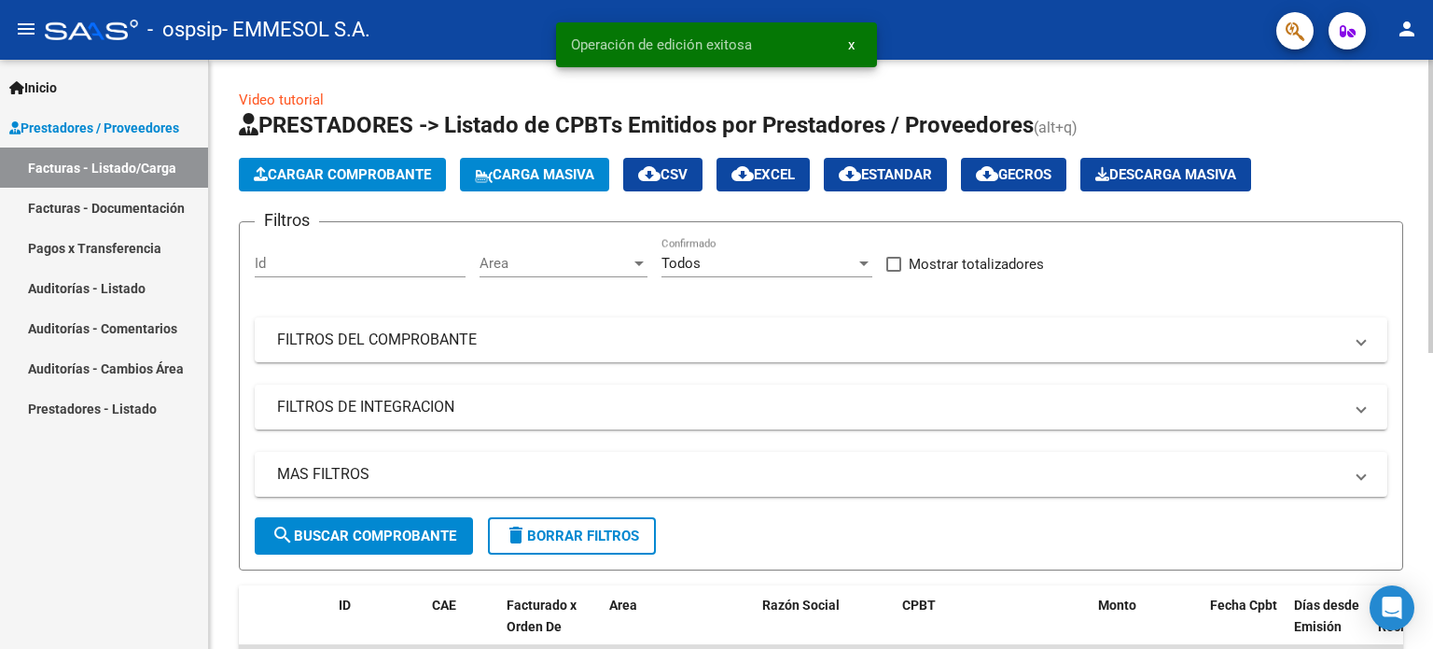
click at [381, 159] on button "Cargar Comprobante" at bounding box center [342, 175] width 207 height 34
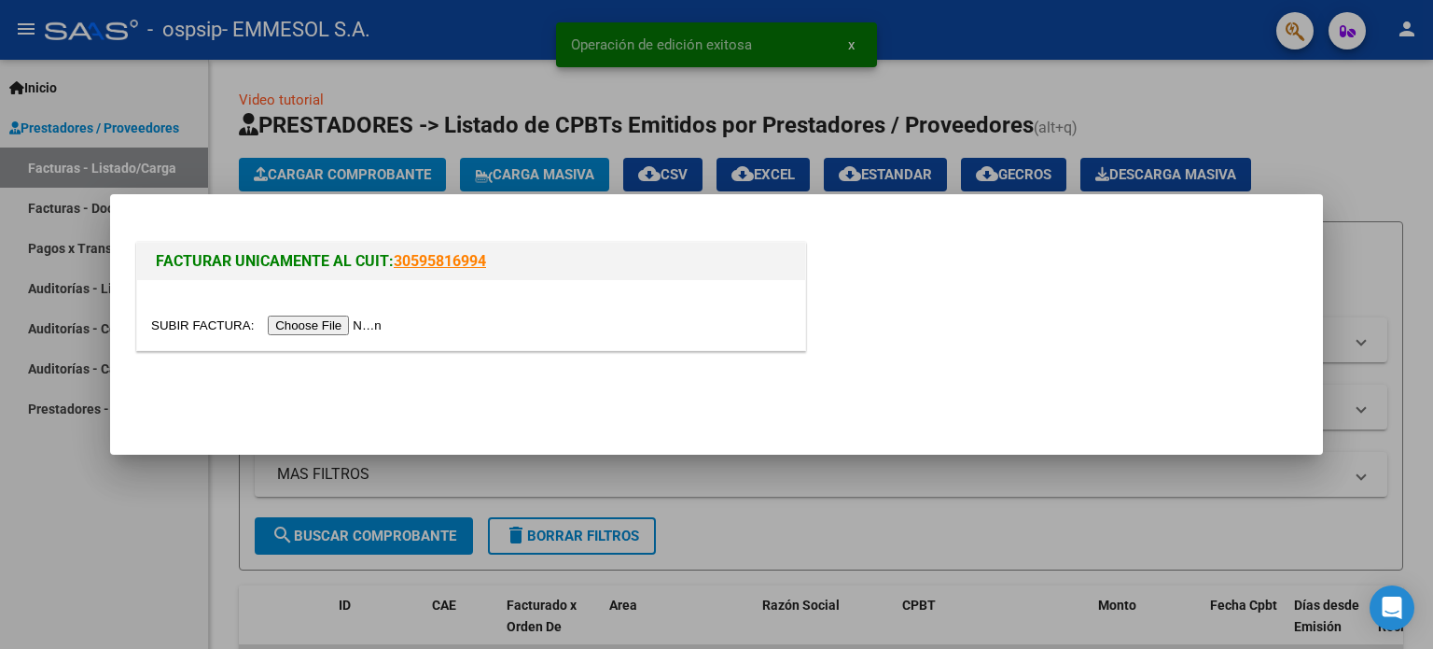
click at [378, 328] on input "file" at bounding box center [269, 325] width 236 height 20
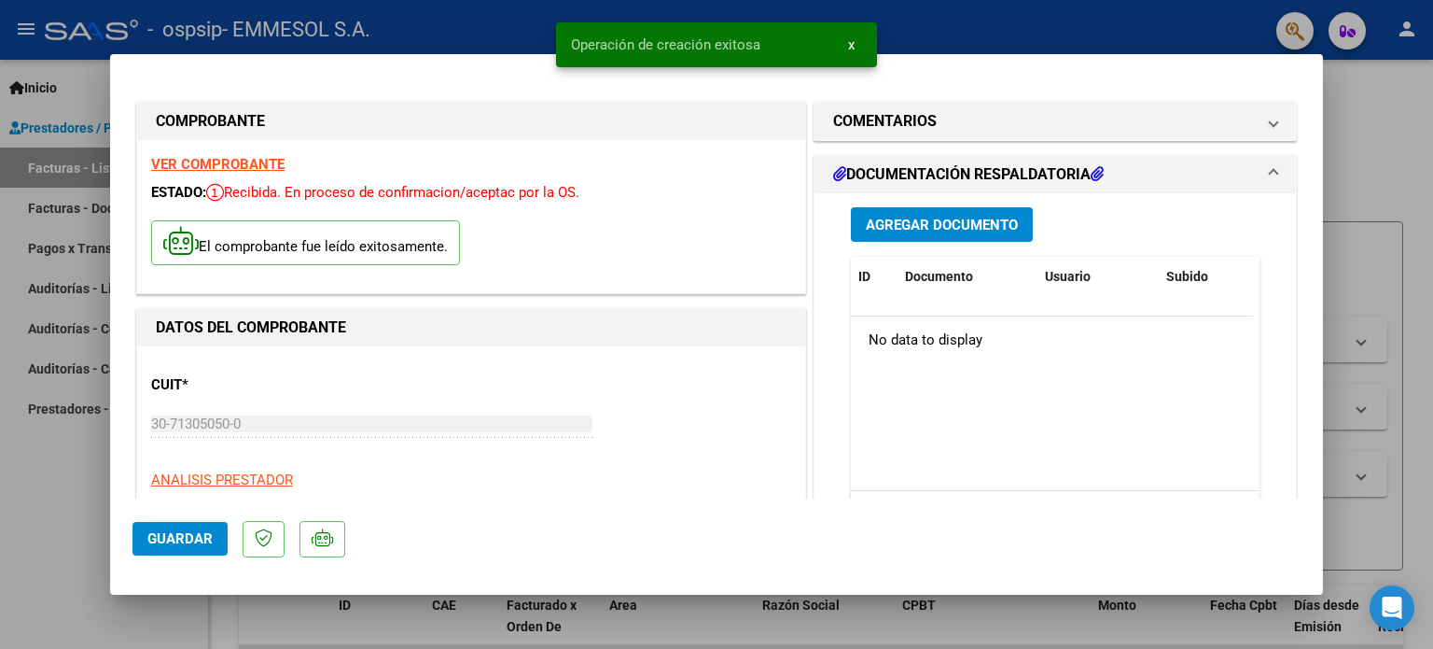
click at [170, 546] on span "Guardar" at bounding box center [179, 538] width 65 height 17
click at [183, 538] on span "Guardar" at bounding box center [179, 538] width 65 height 17
type input "$ 0,00"
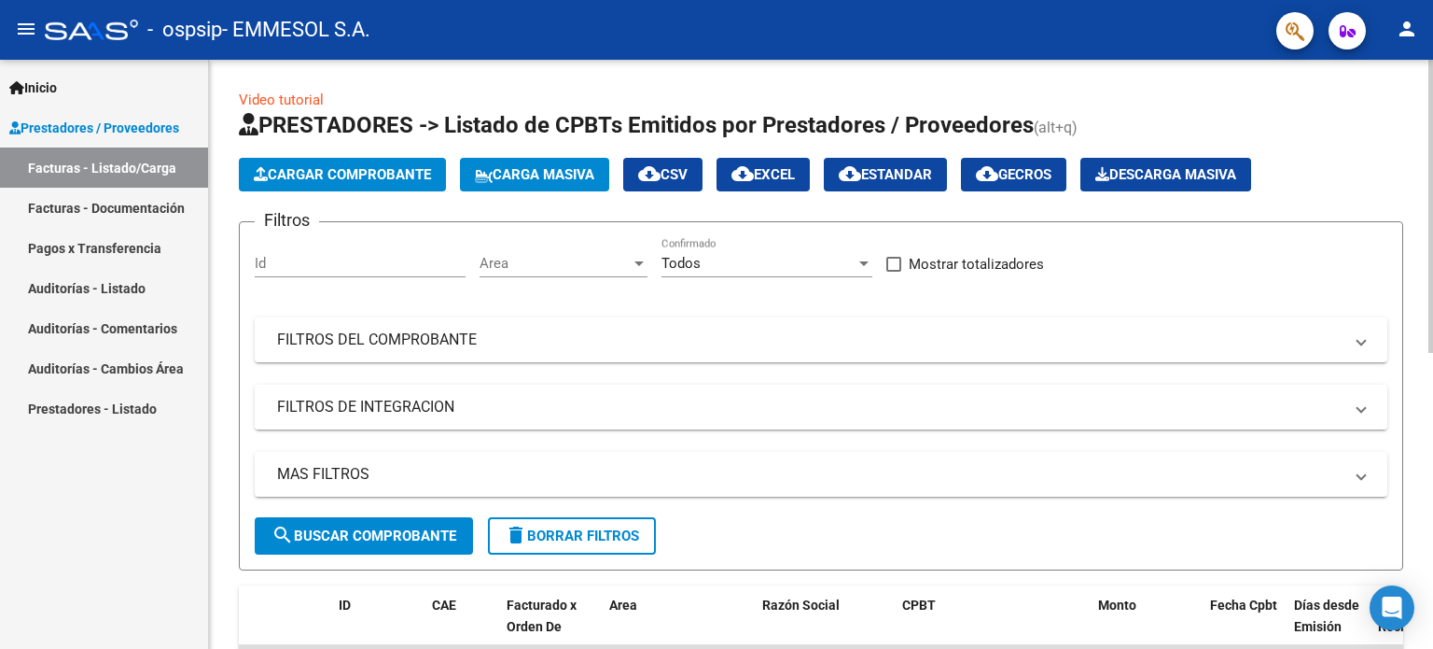
click at [795, 425] on mat-expansion-panel-header "FILTROS DE INTEGRACION" at bounding box center [821, 406] width 1133 height 45
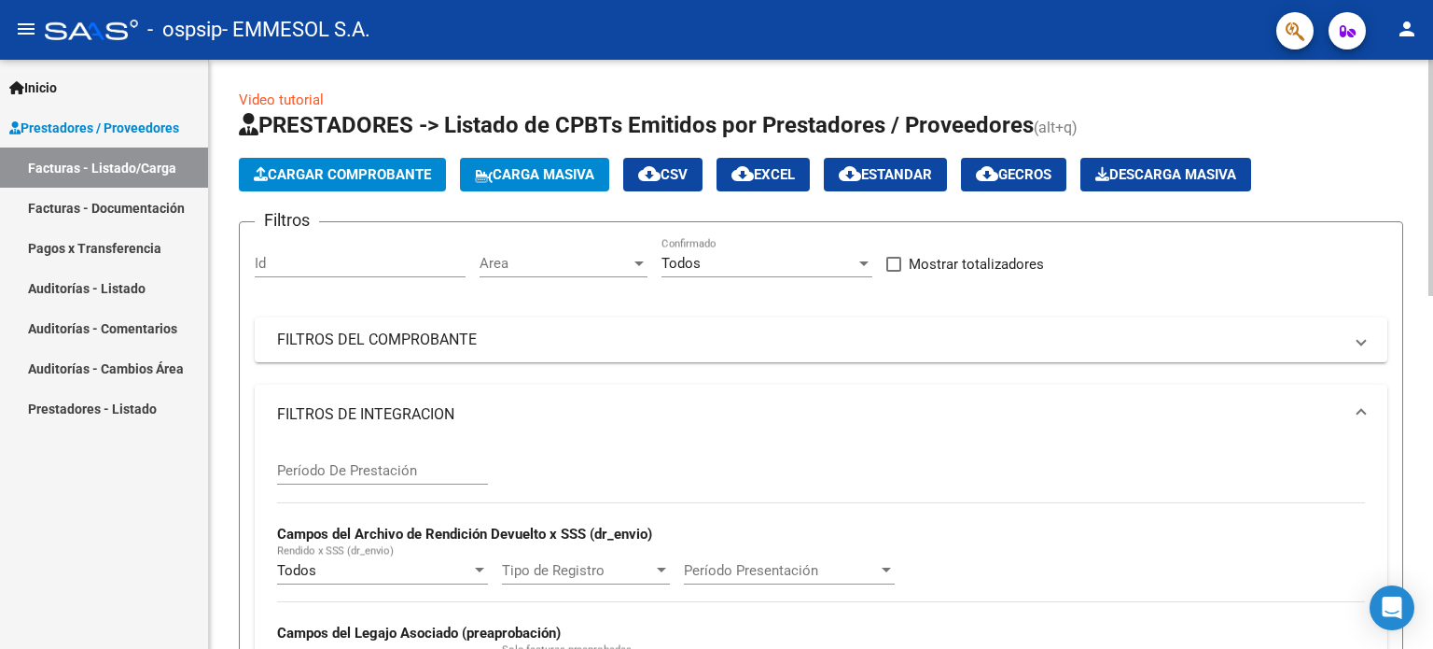
click at [1432, 150] on div at bounding box center [1431, 178] width 5 height 236
click at [1409, 35] on mat-icon "person" at bounding box center [1407, 29] width 22 height 22
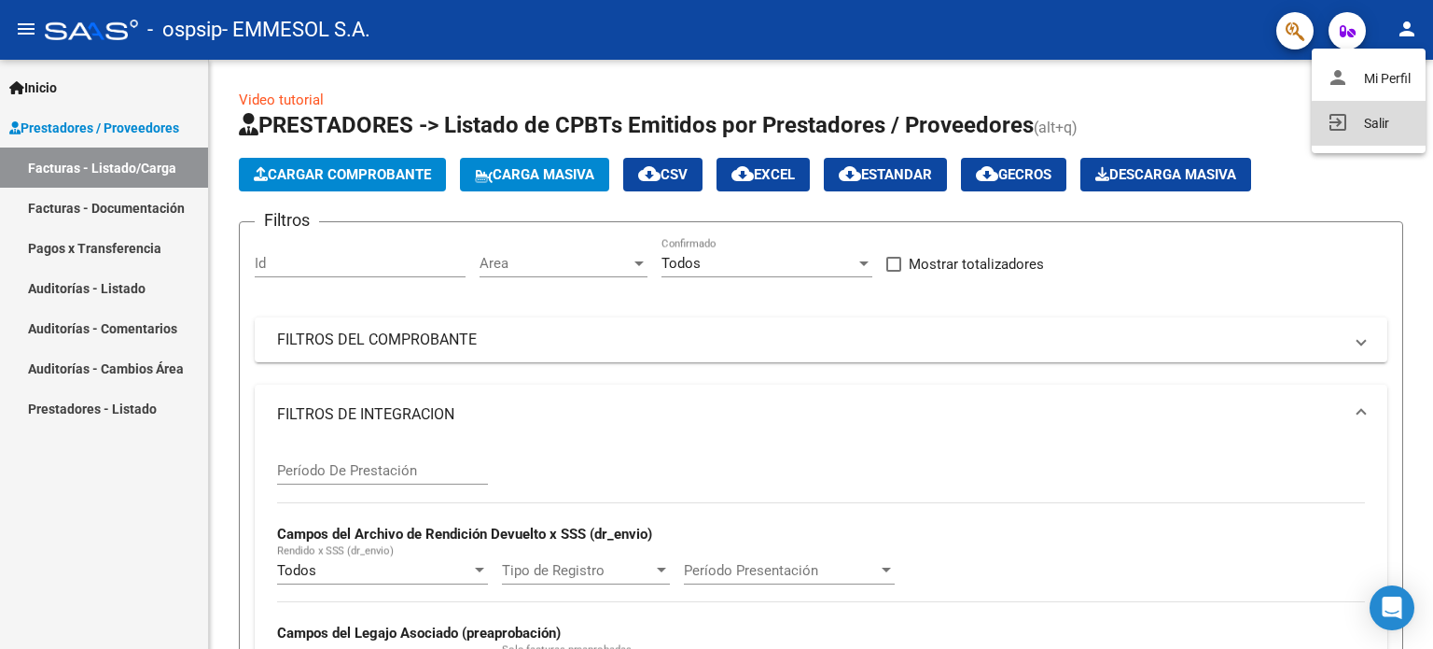
click at [1385, 126] on button "exit_to_app Salir" at bounding box center [1369, 123] width 114 height 45
